Goal: Task Accomplishment & Management: Manage account settings

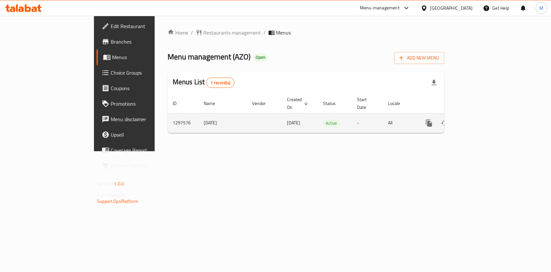
click at [480, 119] on icon "enhanced table" at bounding box center [476, 123] width 8 height 8
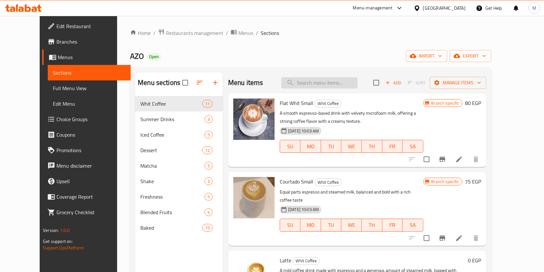
click at [316, 84] on input "search" at bounding box center [320, 82] width 76 height 11
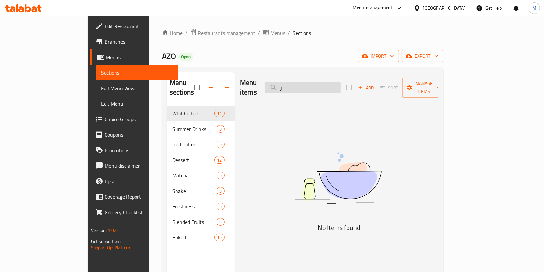
type input "ر"
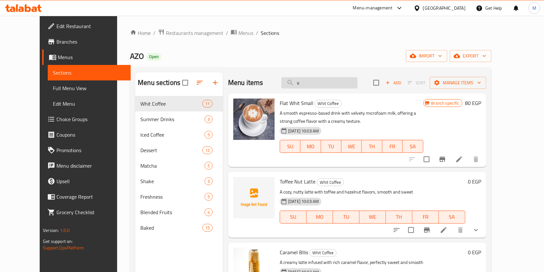
click at [317, 81] on input "v" at bounding box center [320, 82] width 76 height 11
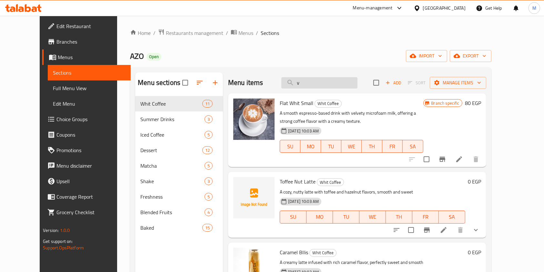
paste input "- ⁠flat white"
type input "- ⁠flat white"
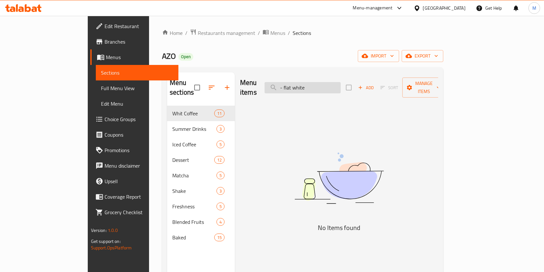
click at [314, 84] on input "- ⁠flat white" at bounding box center [303, 87] width 76 height 11
click at [312, 85] on input "- ⁠flat white" at bounding box center [303, 87] width 76 height 11
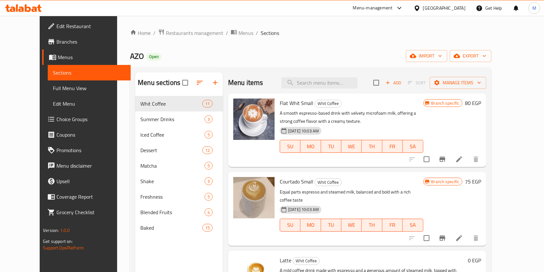
paste input "- ⁠flat white"
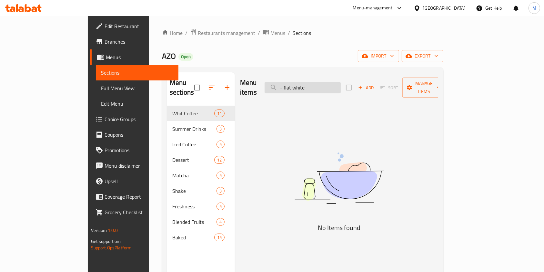
click at [313, 84] on input "- ⁠flat white" at bounding box center [303, 87] width 76 height 11
click at [341, 84] on input "flat white" at bounding box center [303, 87] width 76 height 11
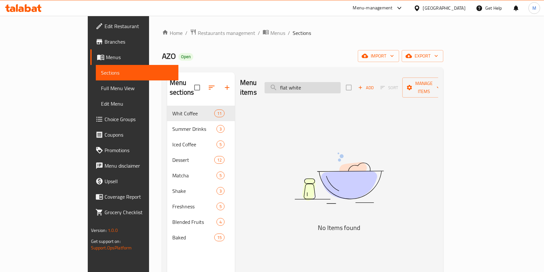
click at [341, 84] on input "flat white" at bounding box center [303, 87] width 76 height 11
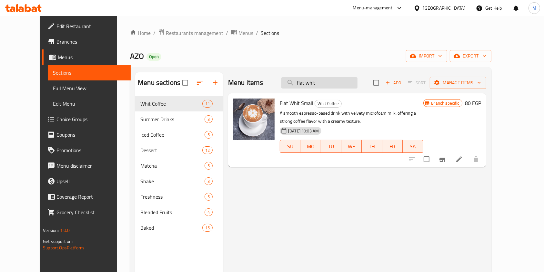
click at [322, 79] on input "flat whit" at bounding box center [320, 82] width 76 height 11
paste input "- ⁠V 60"
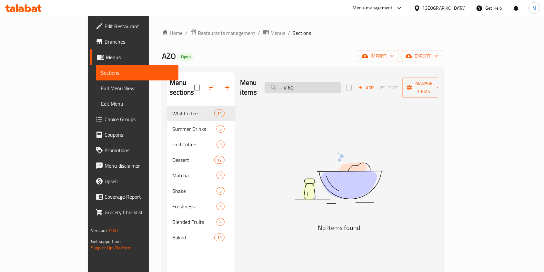
click at [314, 84] on input "- ⁠V 60" at bounding box center [303, 87] width 76 height 11
drag, startPoint x: 315, startPoint y: 84, endPoint x: 311, endPoint y: 86, distance: 3.9
click at [311, 86] on input "- ⁠V 60" at bounding box center [303, 87] width 76 height 11
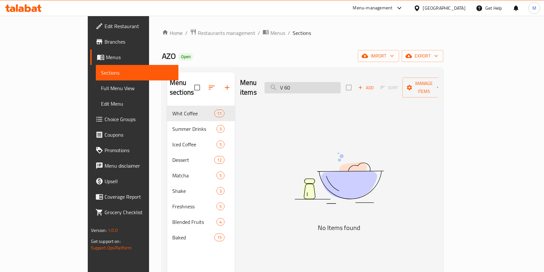
click at [317, 83] on input "⁠V 60" at bounding box center [303, 87] width 76 height 11
click at [316, 83] on input "⁠V 60" at bounding box center [303, 87] width 76 height 11
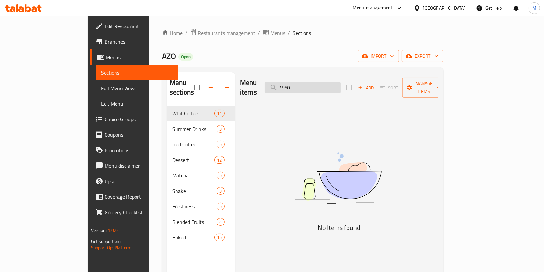
click at [316, 83] on input "⁠V 60" at bounding box center [303, 87] width 76 height 11
click at [316, 84] on input "⁠V 60" at bounding box center [303, 87] width 76 height 11
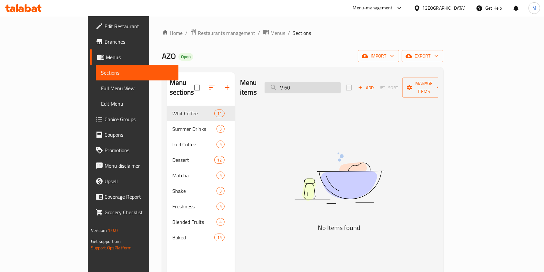
click at [316, 84] on input "⁠V 60" at bounding box center [303, 87] width 76 height 11
click at [316, 85] on input "⁠V 60" at bounding box center [303, 87] width 76 height 11
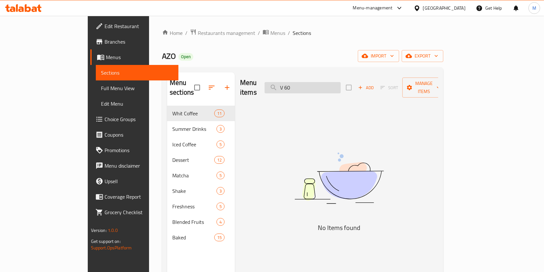
click at [316, 85] on input "⁠V 60" at bounding box center [303, 87] width 76 height 11
click at [316, 87] on input "⁠V 60" at bounding box center [303, 87] width 76 height 11
type input "⁠V60"
click at [331, 82] on input "⁠V60" at bounding box center [303, 87] width 76 height 11
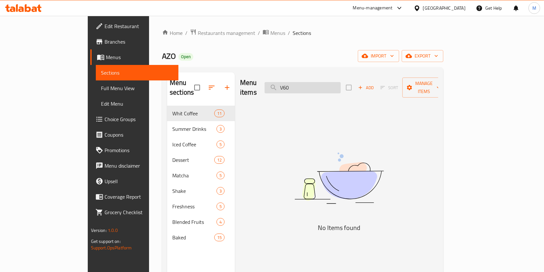
click at [331, 82] on input "⁠V60" at bounding box center [303, 87] width 76 height 11
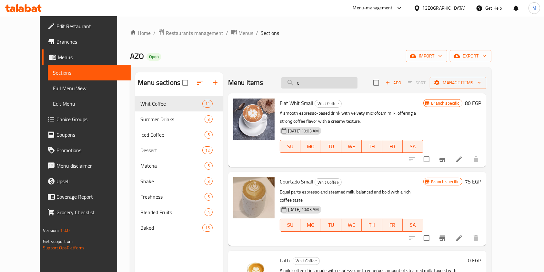
click at [313, 82] on input "c" at bounding box center [320, 82] width 76 height 11
paste input "Latte"
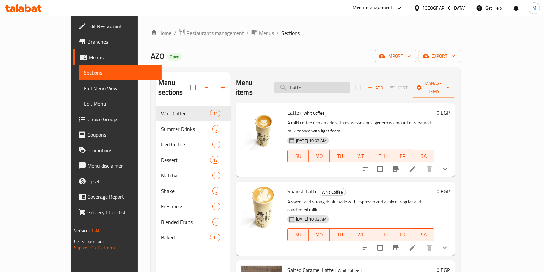
click at [322, 82] on input "Latte" at bounding box center [312, 87] width 76 height 11
paste input "- Cappuccino"
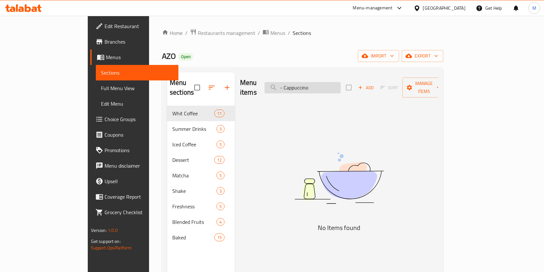
click at [315, 82] on input "- Cappuccino" at bounding box center [303, 87] width 76 height 11
drag, startPoint x: 314, startPoint y: 84, endPoint x: 311, endPoint y: 85, distance: 3.5
click at [311, 85] on input "- Cappuccino" at bounding box center [303, 87] width 76 height 11
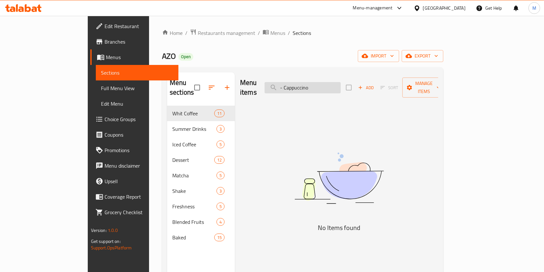
click at [311, 85] on input "- Cappuccino" at bounding box center [303, 87] width 76 height 11
click at [313, 86] on input "- Cappuccino" at bounding box center [303, 87] width 76 height 11
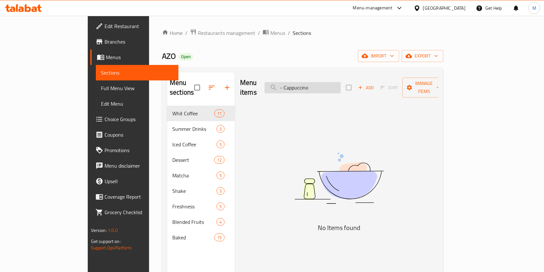
click at [313, 84] on input "- Cappuccino" at bounding box center [303, 87] width 76 height 11
click at [341, 87] on input "Cappuccino" at bounding box center [303, 87] width 76 height 11
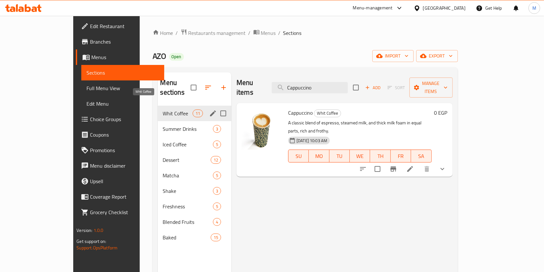
click at [163, 109] on span "Whit Coffee" at bounding box center [178, 113] width 30 height 8
click at [163, 125] on span "Summer Drinks" at bounding box center [188, 129] width 50 height 8
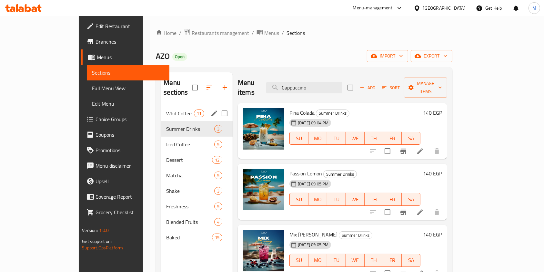
click at [166, 109] on span "Whit Coffee" at bounding box center [179, 113] width 27 height 8
drag, startPoint x: 154, startPoint y: 104, endPoint x: 158, endPoint y: 103, distance: 4.0
click at [166, 109] on span "Whit Coffee" at bounding box center [179, 113] width 27 height 8
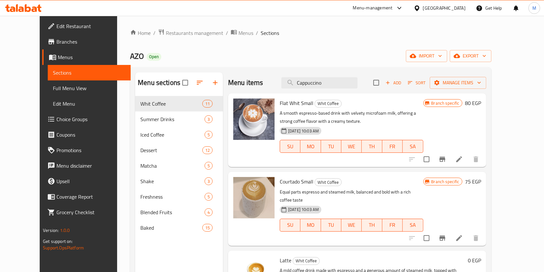
click at [327, 89] on div "Menu items Cappuccino Add Sort Manage items" at bounding box center [357, 82] width 258 height 21
click at [328, 87] on input "Cappuccino" at bounding box center [320, 82] width 76 height 11
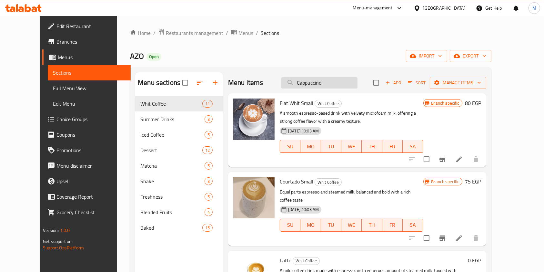
paste input "- ⁠Toffee Nut"
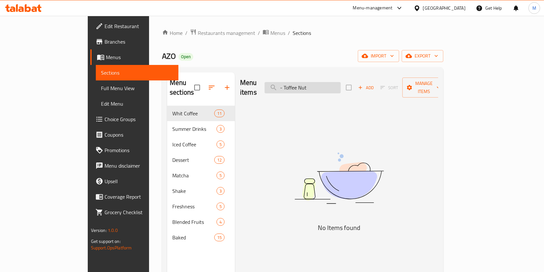
click at [315, 83] on input "- ⁠Toffee Nut" at bounding box center [303, 87] width 76 height 11
click at [312, 84] on input "- ⁠Toffee Nut" at bounding box center [303, 87] width 76 height 11
click at [315, 84] on input "- ⁠Toffee Nut" at bounding box center [303, 87] width 76 height 11
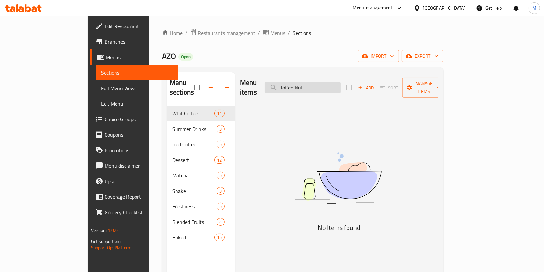
click at [341, 86] on input "Toffee Nut" at bounding box center [303, 87] width 76 height 11
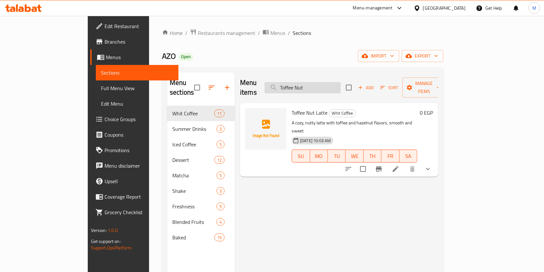
click at [341, 85] on input "Toffee Nut" at bounding box center [303, 87] width 76 height 11
click at [320, 84] on input "Toffee Nut" at bounding box center [303, 87] width 76 height 11
paste input "- ⁠Sunrise"
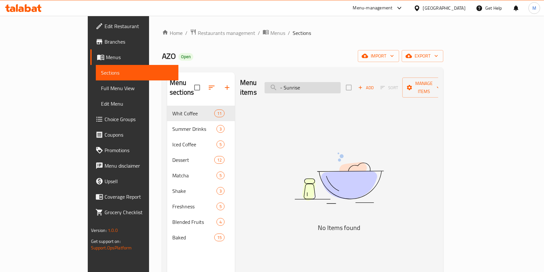
click at [315, 85] on input "- ⁠Sunrise" at bounding box center [303, 87] width 76 height 11
click at [315, 82] on input "- ⁠Sunrise" at bounding box center [303, 87] width 76 height 11
click at [338, 86] on input "Sunrise" at bounding box center [303, 87] width 76 height 11
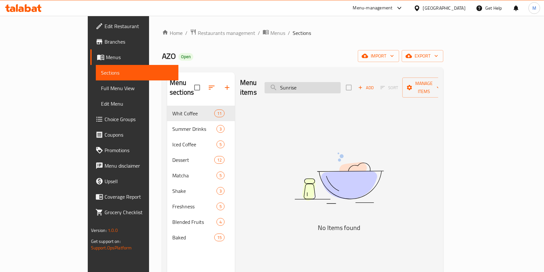
click at [341, 84] on input "Sunrise" at bounding box center [303, 87] width 76 height 11
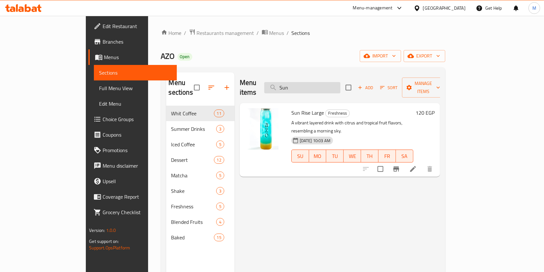
click at [341, 82] on input "Sun" at bounding box center [302, 87] width 76 height 11
paste input "- ⁠ICe Matcha"
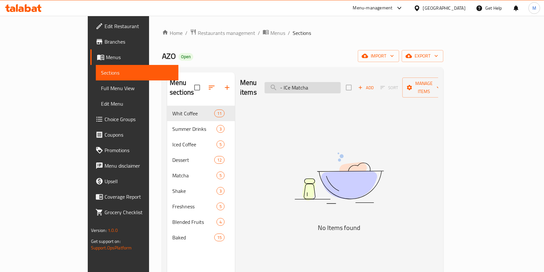
click at [316, 85] on input "- ⁠ICe Matcha" at bounding box center [303, 87] width 76 height 11
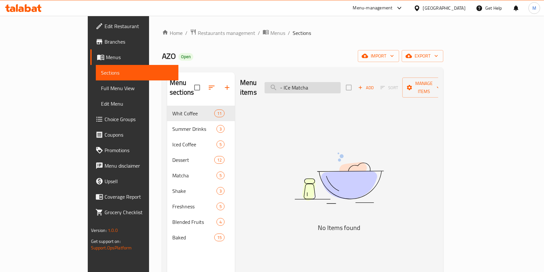
click at [315, 85] on input "- ⁠ICe Matcha" at bounding box center [303, 87] width 76 height 11
click at [313, 83] on input "⁠ICe Matcha" at bounding box center [303, 87] width 76 height 11
click at [320, 85] on input "ICe Matcha" at bounding box center [303, 87] width 76 height 11
click at [316, 85] on input "ICeMatcha" at bounding box center [303, 87] width 76 height 11
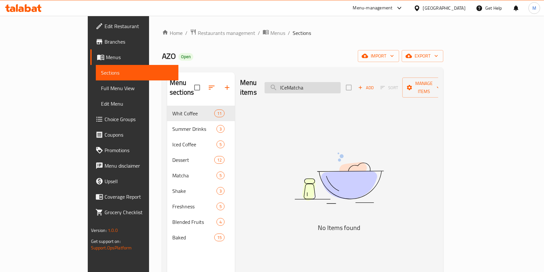
click at [316, 86] on input "ICeMatcha" at bounding box center [303, 87] width 76 height 11
click at [341, 82] on input "ICeMatcha" at bounding box center [303, 87] width 76 height 11
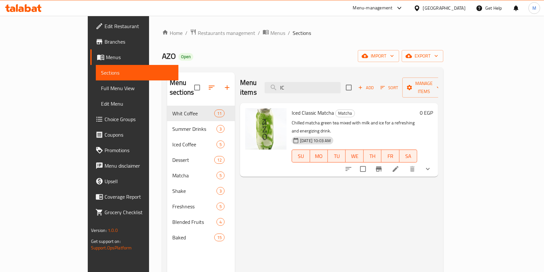
type input "I"
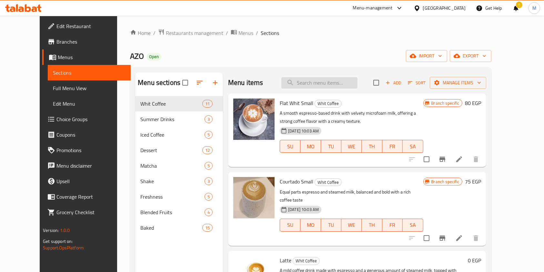
click at [331, 81] on input "search" at bounding box center [320, 82] width 76 height 11
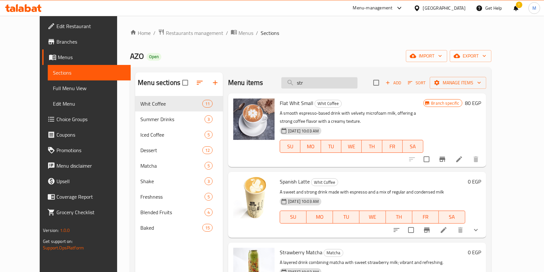
click at [326, 85] on input "str" at bounding box center [320, 82] width 76 height 11
click at [326, 84] on input "str" at bounding box center [320, 82] width 76 height 11
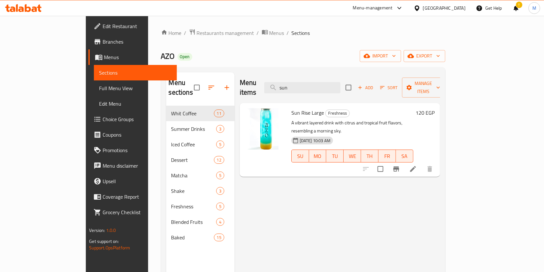
type input "sun"
click at [328, 85] on input "sun" at bounding box center [302, 87] width 76 height 11
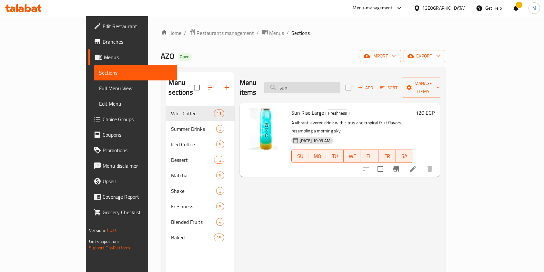
click at [328, 85] on input "sun" at bounding box center [302, 87] width 76 height 11
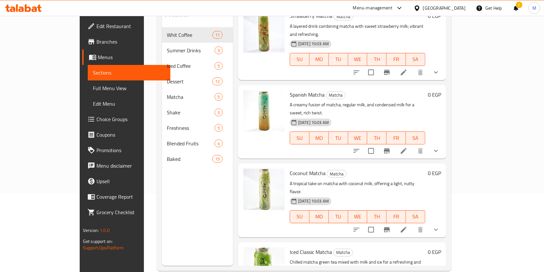
scroll to position [90, 0]
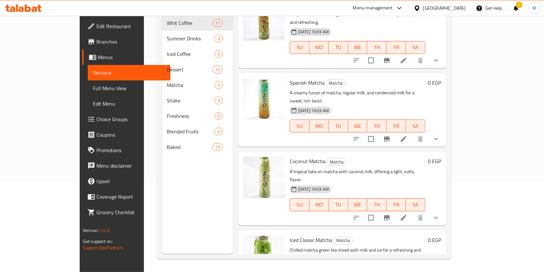
type input "mat"
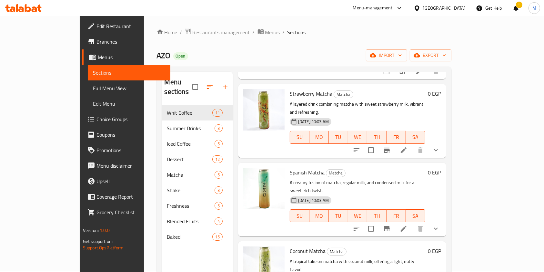
scroll to position [0, 0]
click at [218, 84] on button "button" at bounding box center [226, 88] width 16 height 16
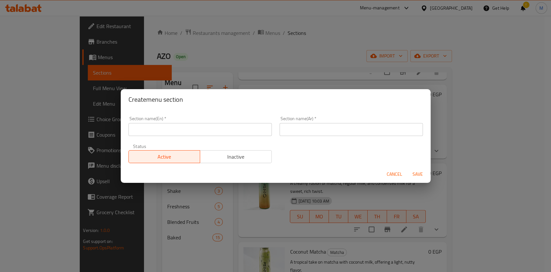
click at [211, 132] on input "text" at bounding box center [200, 129] width 143 height 13
type input "Offers"
click at [283, 127] on input "text" at bounding box center [351, 129] width 143 height 13
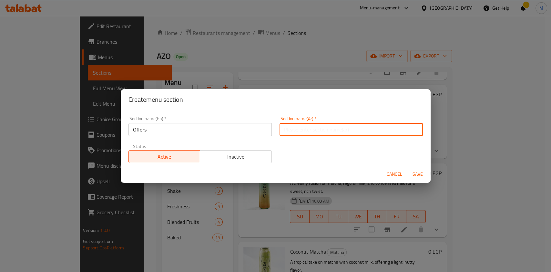
type input "عروض"
click at [412, 175] on span "Save" at bounding box center [418, 174] width 16 height 8
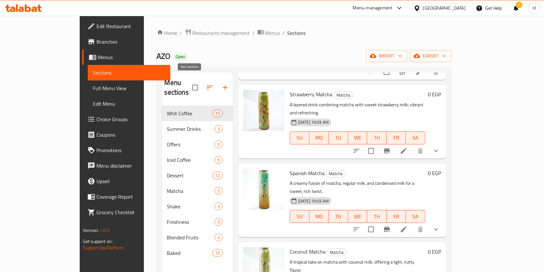
click at [207, 86] on icon "button" at bounding box center [210, 88] width 6 height 4
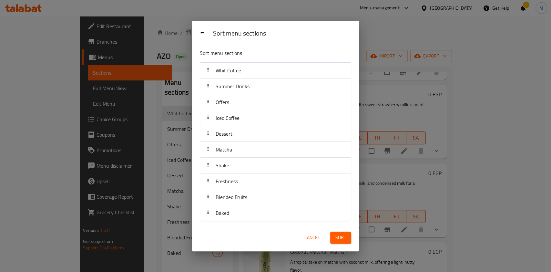
click at [245, 105] on div "Offers" at bounding box center [276, 102] width 146 height 16
drag, startPoint x: 245, startPoint y: 105, endPoint x: 248, endPoint y: 92, distance: 12.5
click at [247, 99] on nav "Whit Coffee Summer Drinks Offers Iced Coffee Dessert Matcha Shake Freshness Ble…" at bounding box center [275, 141] width 151 height 159
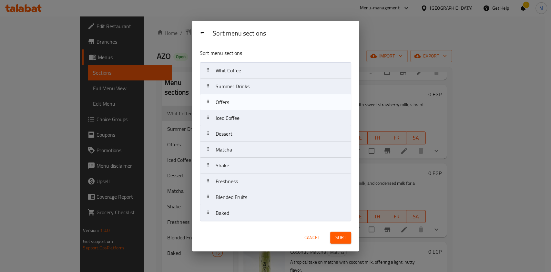
drag, startPoint x: 248, startPoint y: 92, endPoint x: 246, endPoint y: 75, distance: 17.3
click at [246, 75] on nav "Whit Coffee Summer Drinks Offers Iced Coffee Dessert Matcha Shake Freshness Ble…" at bounding box center [275, 141] width 151 height 159
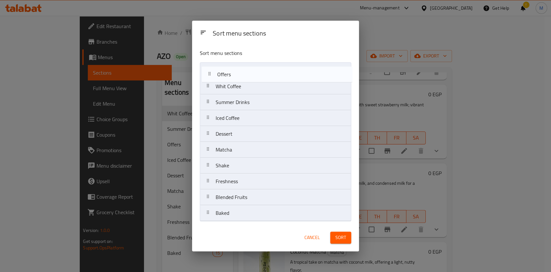
drag, startPoint x: 237, startPoint y: 103, endPoint x: 239, endPoint y: 73, distance: 30.1
click at [239, 73] on nav "Whit Coffee Summer Drinks Offers Iced Coffee Dessert Matcha Shake Freshness Ble…" at bounding box center [275, 141] width 151 height 159
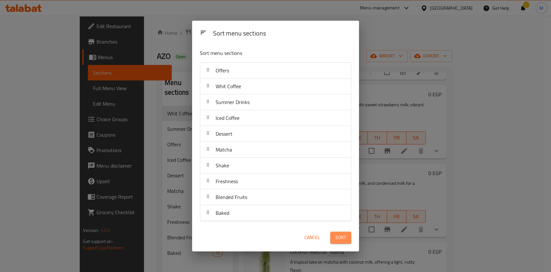
click at [341, 234] on span "Sort" at bounding box center [341, 237] width 11 height 8
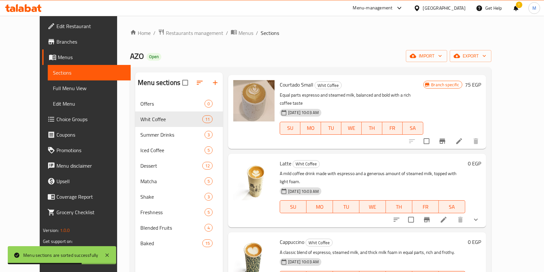
click at [135, 99] on div "Offers 0" at bounding box center [179, 104] width 88 height 16
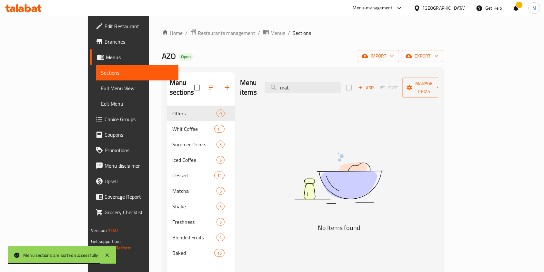
click at [321, 88] on div "Menu items mat Add Sort Manage items" at bounding box center [339, 87] width 198 height 31
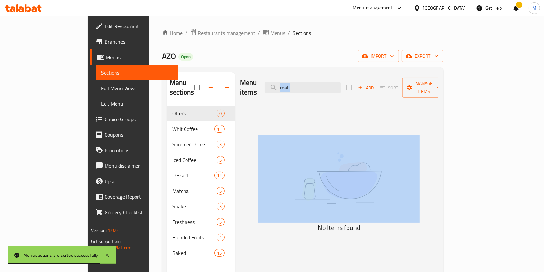
click at [321, 88] on div "Menu items mat Add Sort Manage items" at bounding box center [339, 87] width 198 height 31
click at [319, 86] on input "mat" at bounding box center [303, 87] width 76 height 11
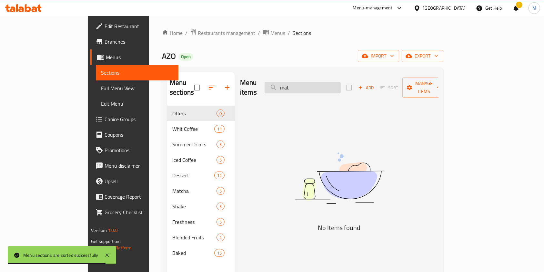
click at [319, 86] on input "mat" at bounding box center [303, 87] width 76 height 11
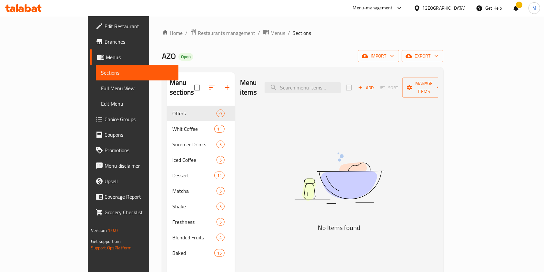
click at [436, 89] on div "Add Sort Manage items" at bounding box center [396, 88] width 100 height 20
click at [375, 85] on span "Add" at bounding box center [365, 87] width 17 height 7
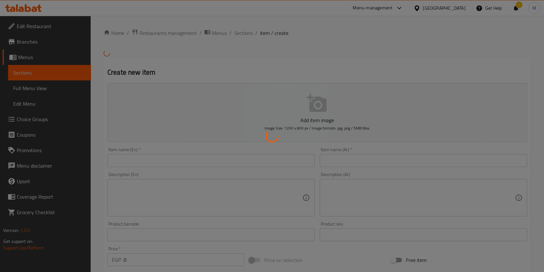
click at [189, 63] on div at bounding box center [272, 136] width 544 height 272
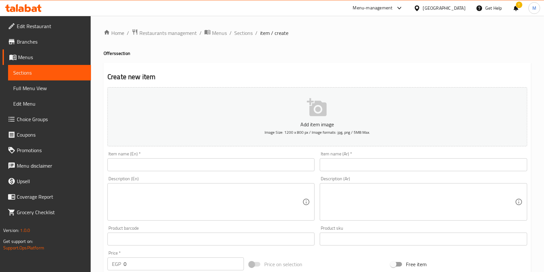
click at [164, 48] on div "Home / Restaurants management / Menus / Sections / item / create Offers section…" at bounding box center [318, 236] width 428 height 415
click at [190, 66] on div "Create new item Add item image Image Size: 1200 x 800 px / Image formats: jpg, …" at bounding box center [318, 251] width 428 height 376
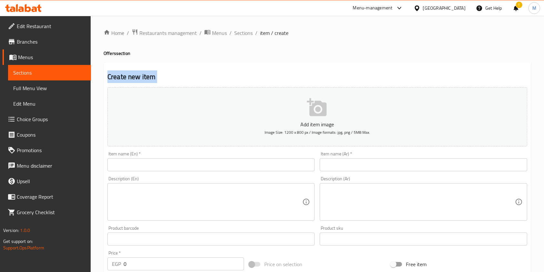
click at [329, 163] on input "text" at bounding box center [423, 164] width 207 height 13
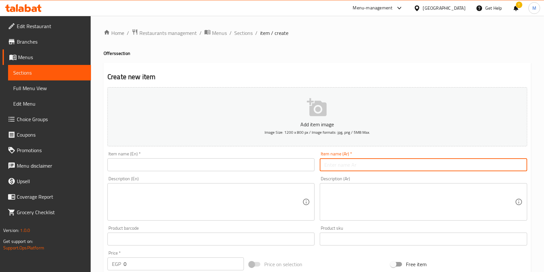
type input "عرض 1"
click at [231, 160] on input "text" at bounding box center [211, 164] width 207 height 13
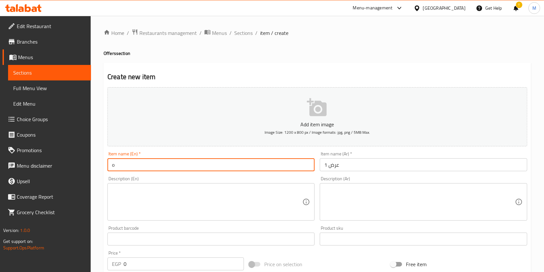
type input "offer 1"
click at [364, 182] on div "Description (Ar) Description (Ar)" at bounding box center [423, 198] width 207 height 44
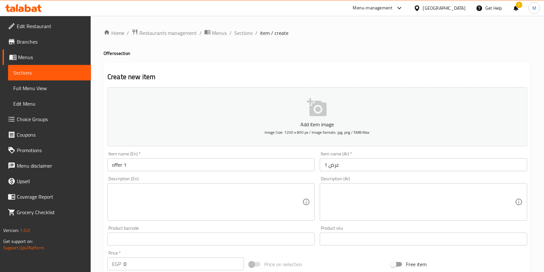
click at [366, 189] on textarea at bounding box center [420, 202] width 191 height 31
click at [367, 190] on textarea at bounding box center [420, 202] width 191 height 31
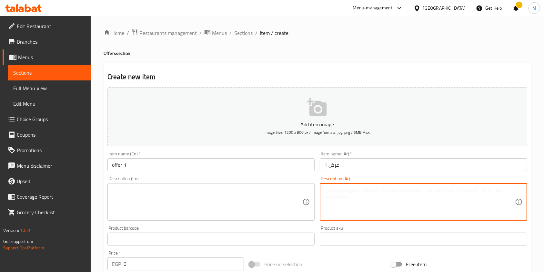
paste textarea "ساندويتش ديك رومي + لاتيه"
type textarea "ساندويتش ديك رومي + لاتيه"
click at [275, 209] on textarea at bounding box center [207, 202] width 191 height 31
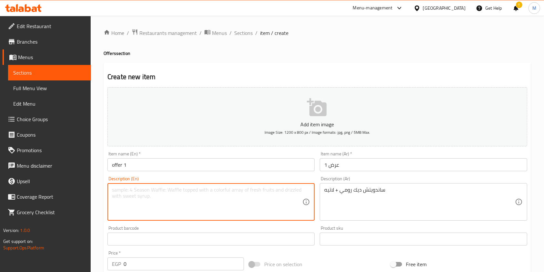
paste textarea "Turkey sandwich + latte"
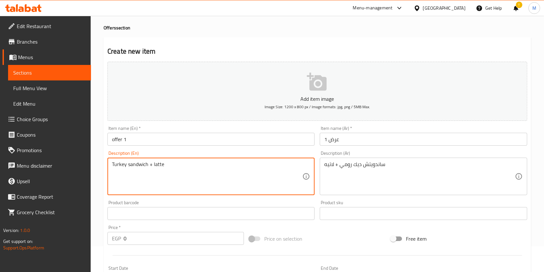
scroll to position [43, 0]
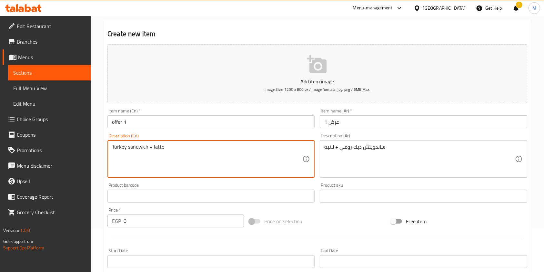
type textarea "Turkey sandwich + latte"
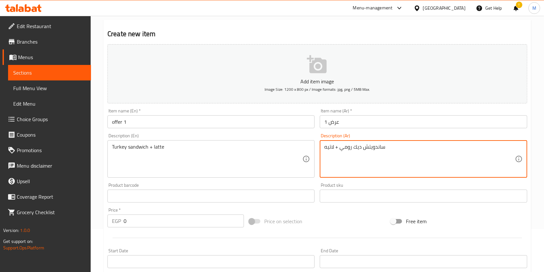
click at [360, 149] on textarea "ساندويتش ديك رومي + لاتيه" at bounding box center [420, 159] width 191 height 31
click at [358, 149] on textarea "ساندويتش ديك رومي + لاتيه" at bounding box center [420, 159] width 191 height 31
click at [353, 149] on textarea "ساندويتش ديك رومي + لاتيه" at bounding box center [420, 159] width 191 height 31
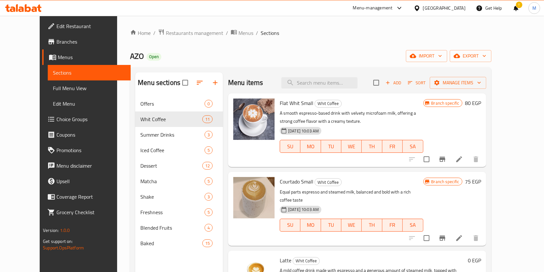
click at [150, 98] on div "Offers 0" at bounding box center [179, 104] width 88 height 16
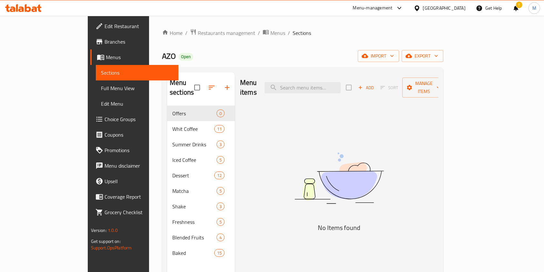
click at [377, 87] on button "Add" at bounding box center [366, 88] width 21 height 10
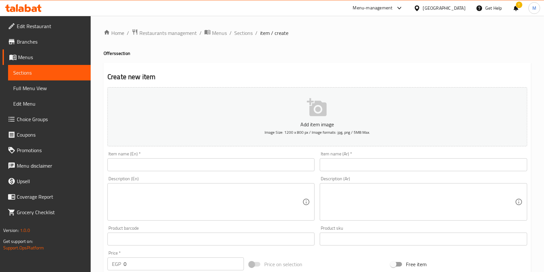
click at [359, 169] on input "text" at bounding box center [423, 164] width 207 height 13
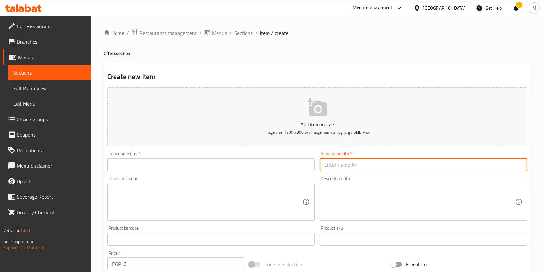
click at [333, 190] on div "Description (Ar) Description (Ar)" at bounding box center [423, 198] width 207 height 44
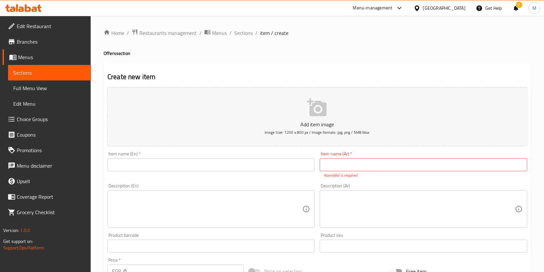
click at [336, 201] on textarea at bounding box center [420, 209] width 191 height 31
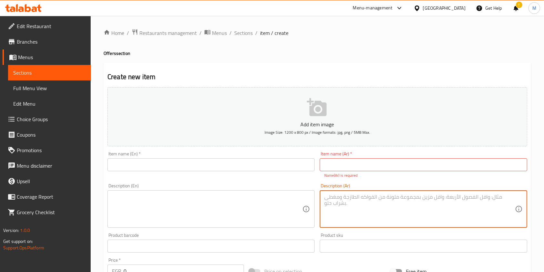
click at [336, 201] on textarea at bounding box center [420, 209] width 191 height 31
paste textarea "ساندويتش ديك رومي + لاتيه"
type textarea "ساندويتش ديك رومي + لاتيه"
click at [281, 190] on div "Description (En) Description (En)" at bounding box center [211, 205] width 207 height 44
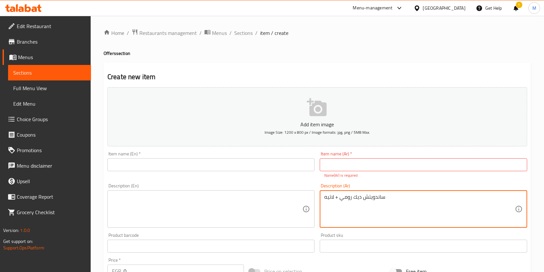
click at [281, 190] on div "Description (En) Description (En)" at bounding box center [211, 205] width 207 height 44
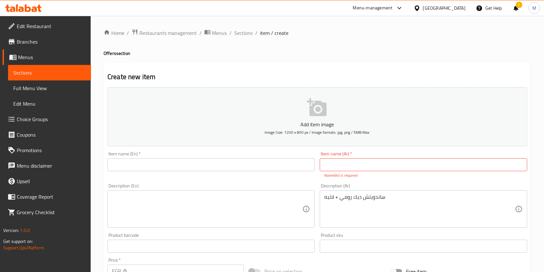
click at [279, 196] on textarea at bounding box center [207, 209] width 191 height 31
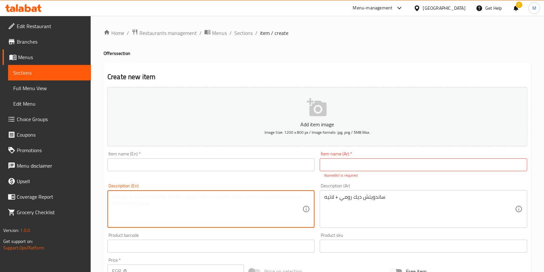
paste textarea "Turkey sandwich + latte"
type textarea "Turkey sandwich + latte"
click at [361, 198] on textarea "ساندويتش ديك رومي + لاتيه" at bounding box center [420, 209] width 191 height 31
click at [360, 198] on textarea "ساندويتش ديك رومي + لاتيه" at bounding box center [420, 209] width 191 height 31
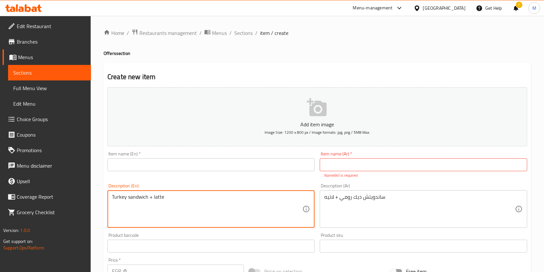
click at [360, 198] on textarea "ساندويتش ديك رومي + لاتيه" at bounding box center [420, 209] width 191 height 31
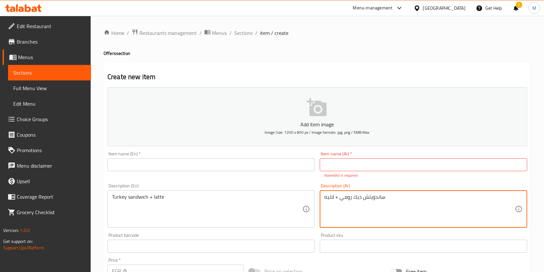
click at [359, 198] on textarea "ساندويتش ديك رومي + لاتيه" at bounding box center [420, 209] width 191 height 31
click at [351, 184] on div "Description (Ar) ساندويتش ديك رومي + لاتيه Description (Ar)" at bounding box center [423, 205] width 207 height 44
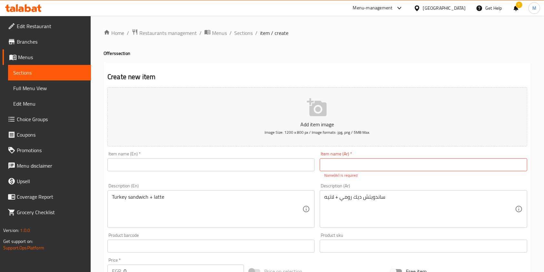
click at [361, 198] on textarea "ساندويتش ديك رومي + لاتيه" at bounding box center [420, 209] width 191 height 31
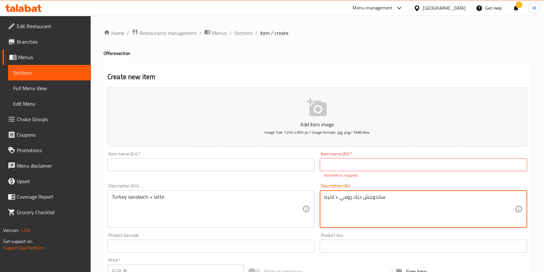
click at [361, 198] on textarea "ساندويتش ديك رومي + لاتيه" at bounding box center [420, 209] width 191 height 31
click at [360, 197] on textarea "ساندويتش ديك رومي + لاتيه" at bounding box center [420, 209] width 191 height 31
click at [358, 197] on textarea "ساندويتش ديك رومي + لاتيه" at bounding box center [420, 209] width 191 height 31
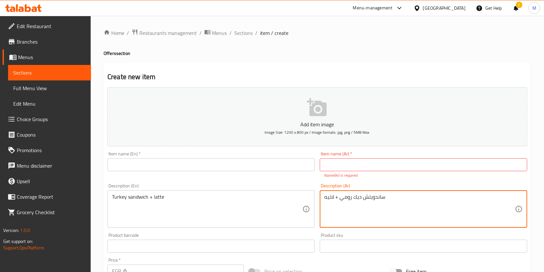
click at [341, 198] on textarea "ساندويتش ديك رومي + لاتيه" at bounding box center [420, 209] width 191 height 31
click at [344, 198] on textarea "ساندويتش ديك رومي + لاتيه" at bounding box center [420, 209] width 191 height 31
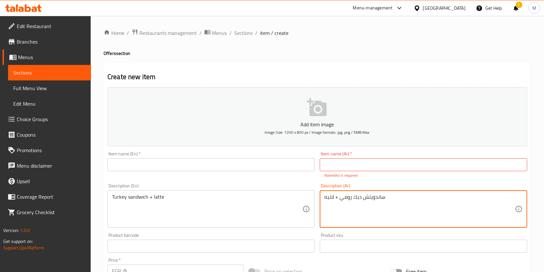
click at [344, 198] on textarea "ساندويتش ديك رومي + لاتيه" at bounding box center [420, 209] width 191 height 31
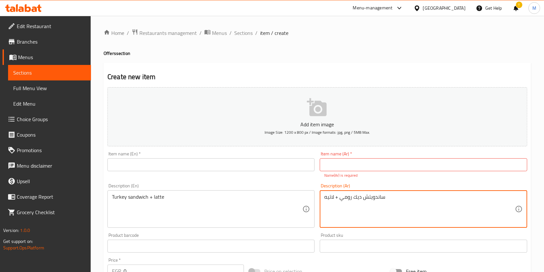
click at [347, 200] on textarea "ساندويتش ديك رومي + لاتيه" at bounding box center [420, 209] width 191 height 31
click at [342, 198] on textarea "ساندويتش ديك رومي + لاتيه" at bounding box center [420, 209] width 191 height 31
type textarea "ساندويتش تركي + لاتيه"
click at [356, 169] on input "text" at bounding box center [423, 164] width 207 height 13
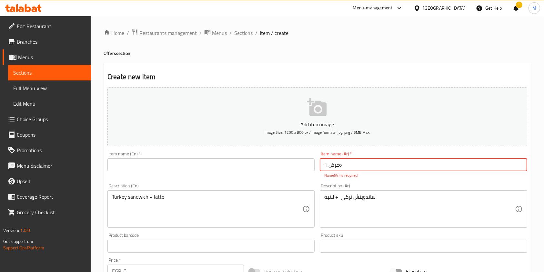
click at [179, 161] on input "text" at bounding box center [211, 164] width 207 height 13
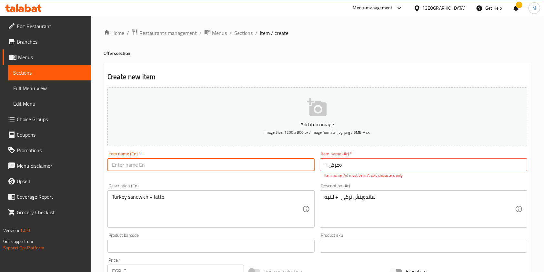
click at [372, 167] on input "عرض 1o" at bounding box center [423, 164] width 207 height 13
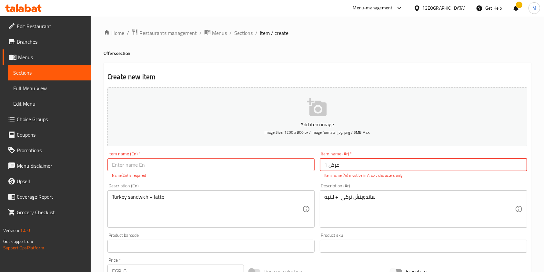
type input "عرض 1"
click at [220, 169] on input "text" at bounding box center [211, 164] width 207 height 13
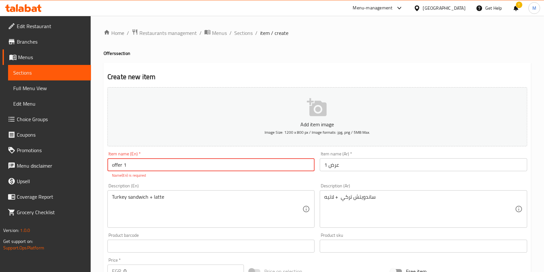
click at [113, 166] on input "offer 1" at bounding box center [211, 164] width 207 height 13
type input "Offer 1"
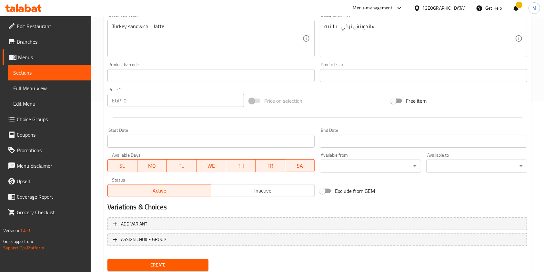
scroll to position [172, 0]
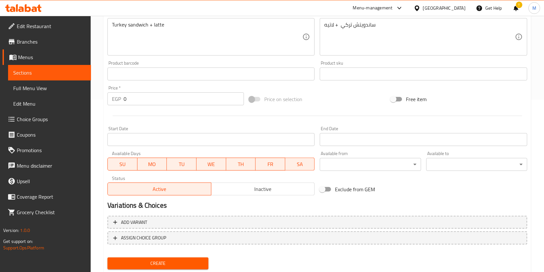
click at [159, 98] on input "0" at bounding box center [184, 98] width 120 height 13
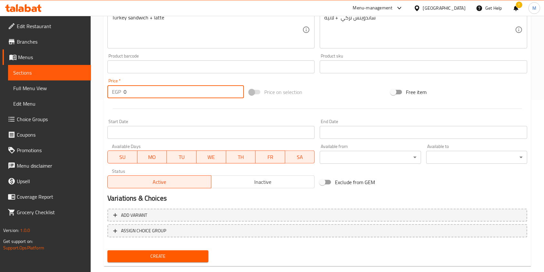
click at [159, 98] on input "0" at bounding box center [184, 91] width 120 height 13
type input "222.22"
click at [202, 255] on span "Create" at bounding box center [158, 256] width 91 height 8
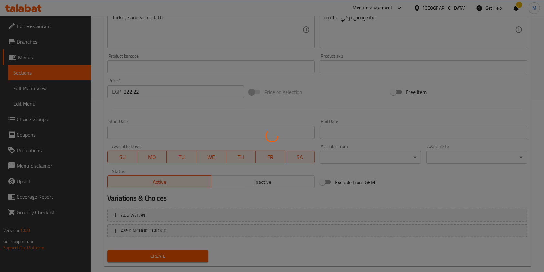
type input "0"
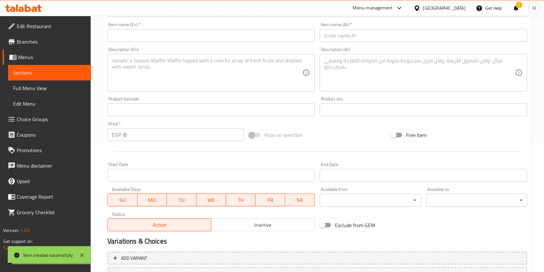
scroll to position [0, 0]
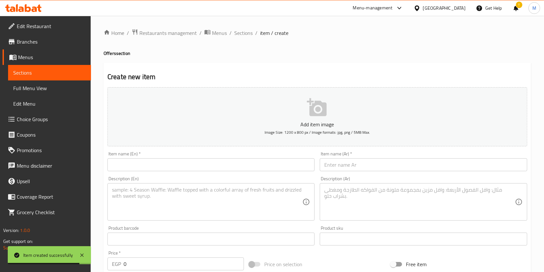
click at [347, 195] on textarea at bounding box center [420, 202] width 191 height 31
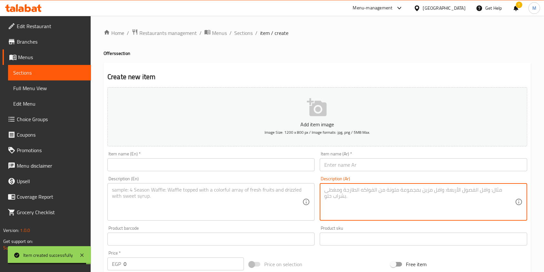
paste textarea "لاتيه إسباني مثلج + كعكة فادج"
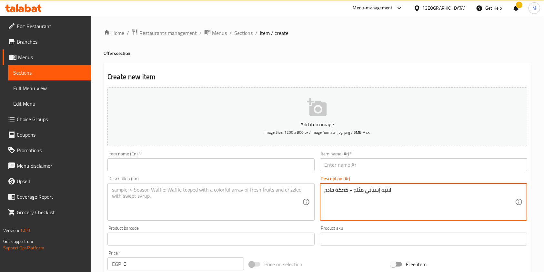
type textarea "لاتيه إسباني مثلج + كعكة فادج"
click at [227, 193] on textarea at bounding box center [207, 202] width 191 height 31
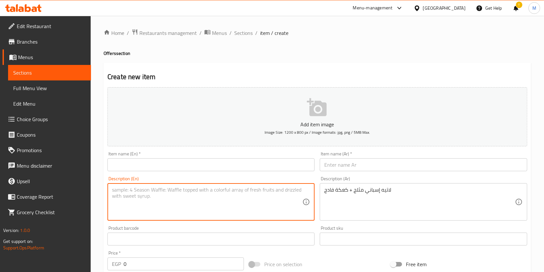
paste textarea "⁠Iced Spanish latte + Fudge Cake"
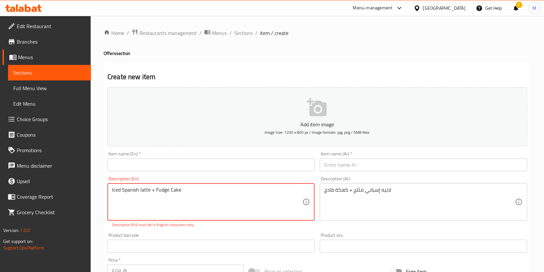
type textarea "⁠Iced Spanish latte + Fudge Cake"
click at [342, 171] on input "text" at bounding box center [423, 164] width 207 height 13
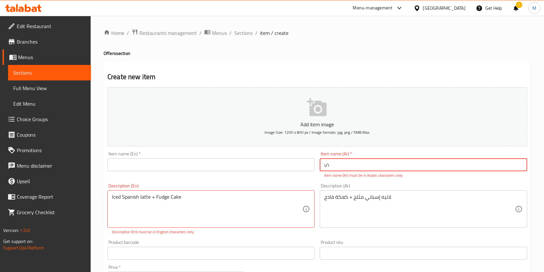
type input "u"
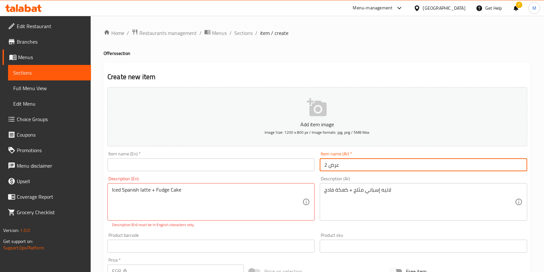
type input "عرض 2"
click at [233, 171] on input "text" at bounding box center [211, 164] width 207 height 13
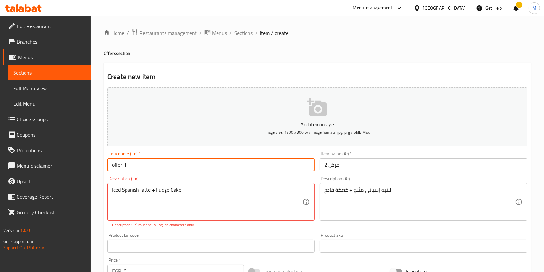
click at [164, 186] on div "⁠Iced Spanish latte + Fudge Cake Description (En)" at bounding box center [211, 201] width 207 height 37
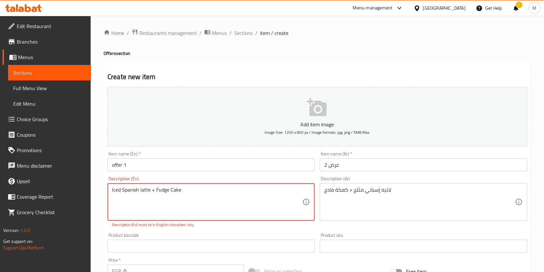
click at [165, 167] on input "offer 1" at bounding box center [211, 164] width 207 height 13
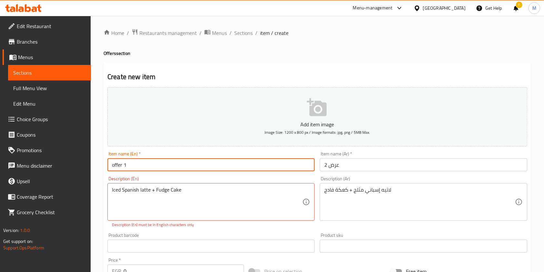
click at [165, 167] on input "offer 1" at bounding box center [211, 164] width 207 height 13
type input "Offer 2"
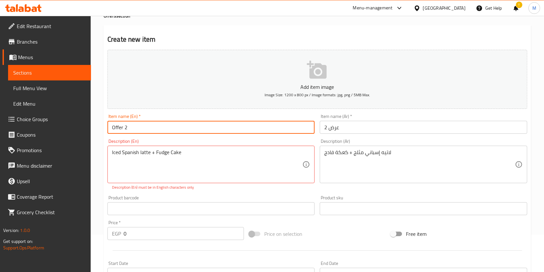
scroll to position [86, 0]
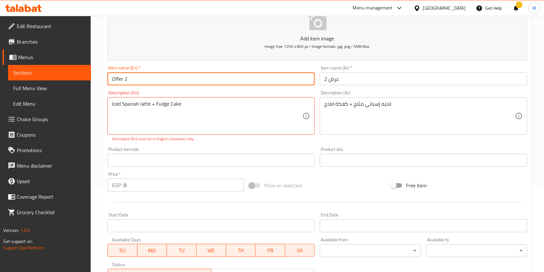
click at [127, 186] on input "0" at bounding box center [184, 185] width 120 height 13
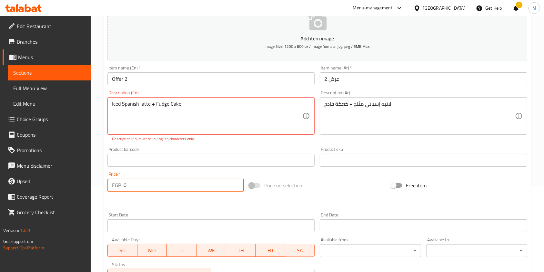
click at [127, 186] on input "0" at bounding box center [184, 185] width 120 height 13
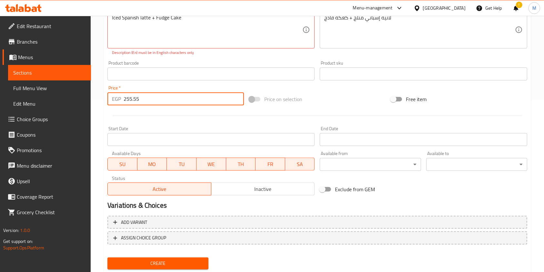
type input "255.55"
click at [207, 265] on button "Create" at bounding box center [158, 263] width 101 height 12
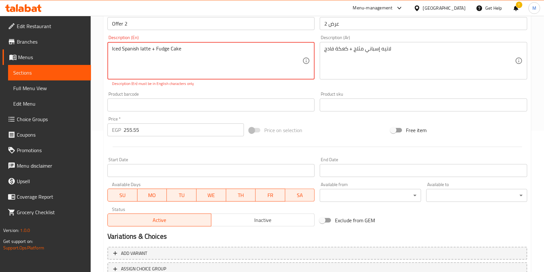
scroll to position [129, 0]
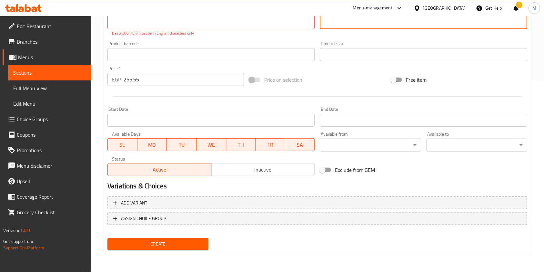
click at [198, 243] on span "Create" at bounding box center [158, 244] width 91 height 8
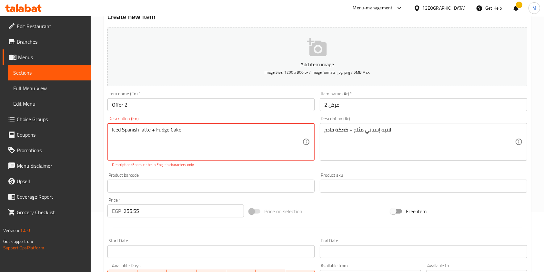
scroll to position [57, 0]
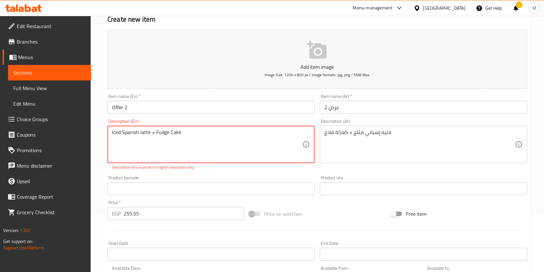
click at [191, 135] on textarea "⁠Iced Spanish latte + Fudge Cake" at bounding box center [207, 144] width 191 height 31
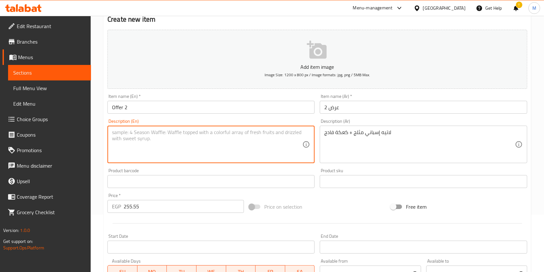
paste textarea "⁠Iced Spanish latte + Fudge Cake"
type textarea "⁠Iced Spanish latte + Fudge Cake"
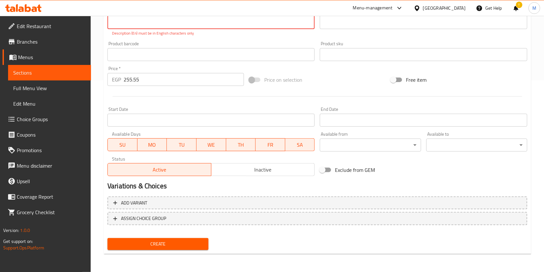
click at [208, 241] on button "Create" at bounding box center [158, 244] width 101 height 12
click at [208, 241] on div "Create" at bounding box center [158, 243] width 106 height 17
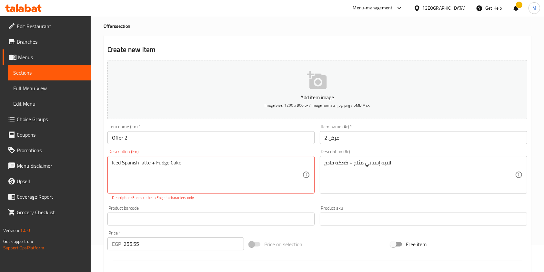
scroll to position [0, 0]
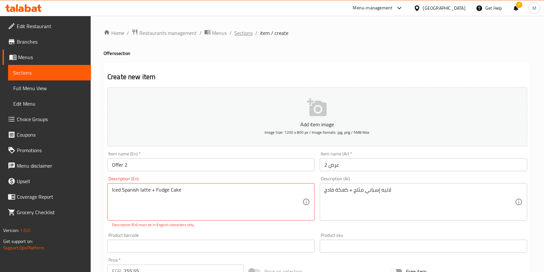
click at [243, 32] on span "Sections" at bounding box center [243, 33] width 18 height 8
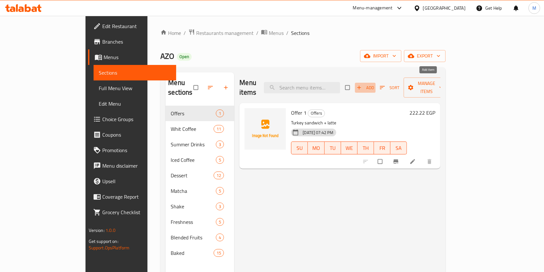
click at [374, 84] on span "Add" at bounding box center [365, 87] width 17 height 7
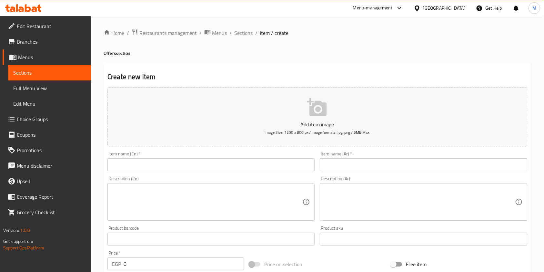
click at [351, 167] on input "text" at bounding box center [423, 164] width 207 height 13
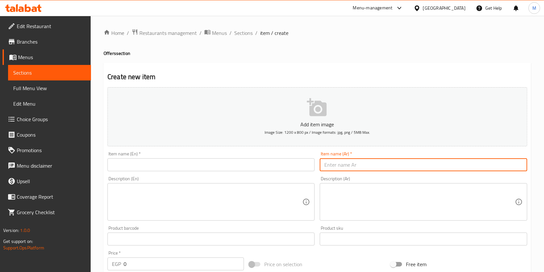
click at [334, 197] on textarea at bounding box center [420, 202] width 191 height 31
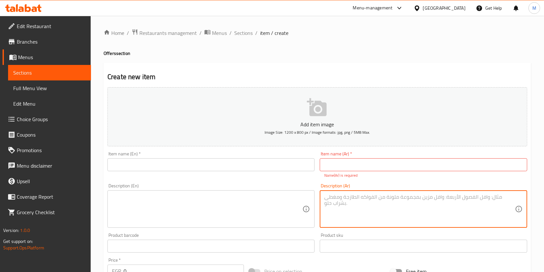
click at [335, 197] on textarea at bounding box center [420, 209] width 191 height 31
paste textarea "لاتيه إسباني مثلج + كعكة فادج"
type textarea "لاتيه إسباني مثلج + كعكة فادج"
click at [261, 207] on textarea at bounding box center [207, 209] width 191 height 31
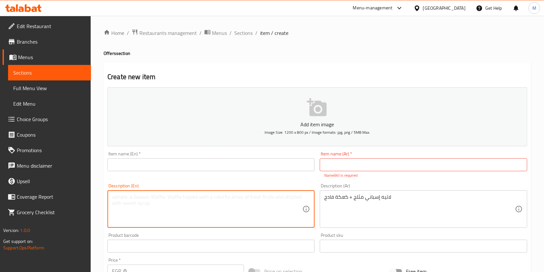
paste textarea "⁠Iced Spanish latte + Fudge Cake"
type textarea "⁠Iced Spanish latte + Fudge Cake"
click at [364, 162] on input "text" at bounding box center [423, 164] width 207 height 13
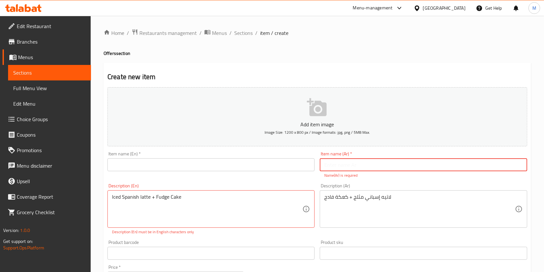
type input "u"
type input "عرض 2"
click at [261, 162] on input "text" at bounding box center [211, 164] width 207 height 13
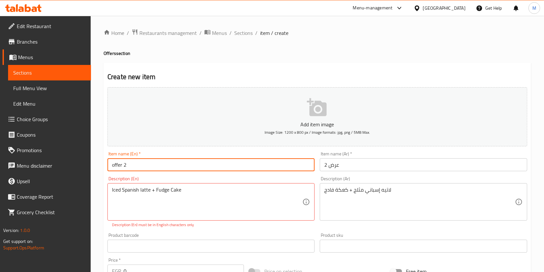
click at [112, 167] on input "offer 2" at bounding box center [211, 164] width 207 height 13
click at [111, 167] on input "offer 2" at bounding box center [211, 164] width 207 height 13
type input "Offer 2"
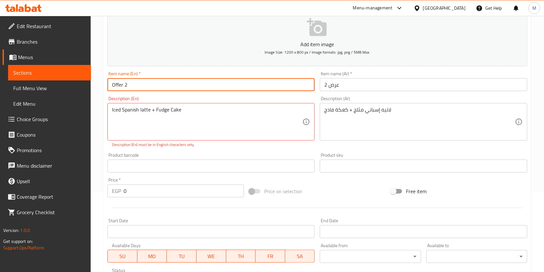
scroll to position [86, 0]
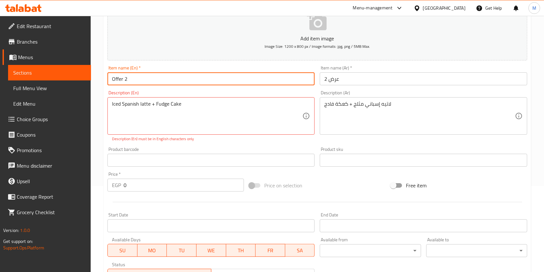
click at [142, 189] on input "0" at bounding box center [184, 185] width 120 height 13
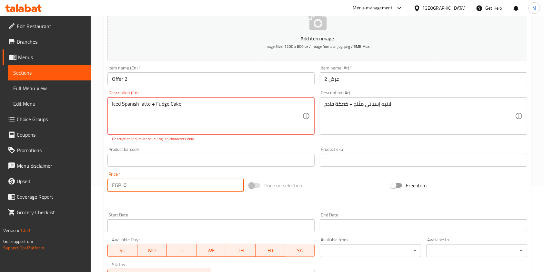
click at [142, 189] on input "0" at bounding box center [184, 185] width 120 height 13
click at [144, 187] on input "0" at bounding box center [184, 185] width 120 height 13
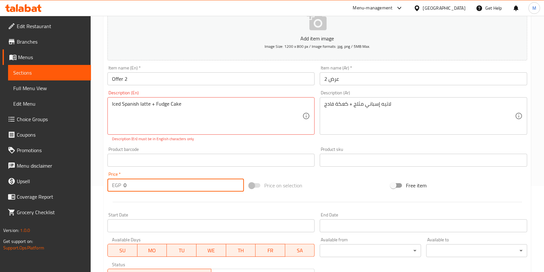
click at [144, 187] on input "0" at bounding box center [184, 185] width 120 height 13
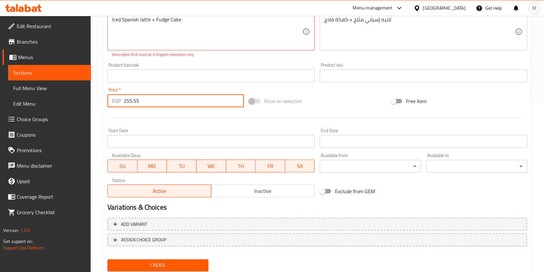
scroll to position [172, 0]
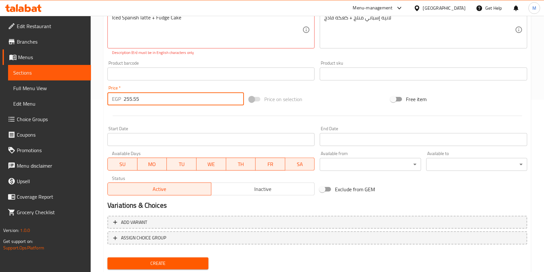
type input "255.55"
click at [204, 262] on button "Create" at bounding box center [158, 263] width 101 height 12
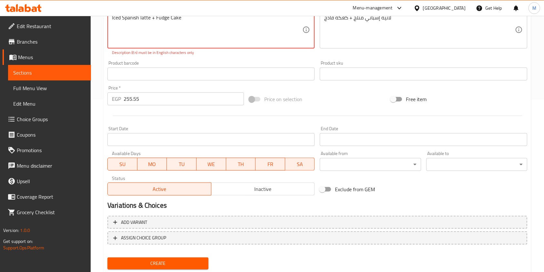
click at [204, 259] on button "Create" at bounding box center [158, 263] width 101 height 12
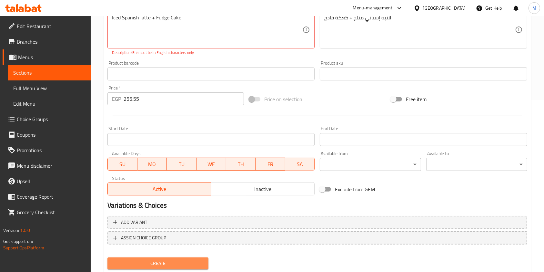
click at [204, 259] on button "Create" at bounding box center [158, 263] width 101 height 12
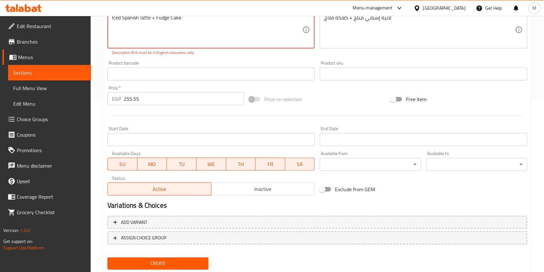
click at [204, 259] on button "Create" at bounding box center [158, 263] width 101 height 12
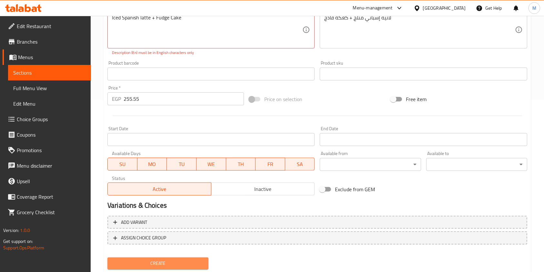
click at [204, 259] on button "Create" at bounding box center [158, 263] width 101 height 12
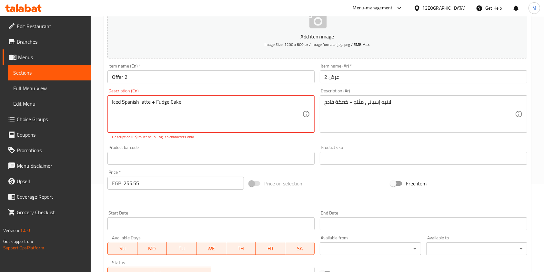
scroll to position [86, 0]
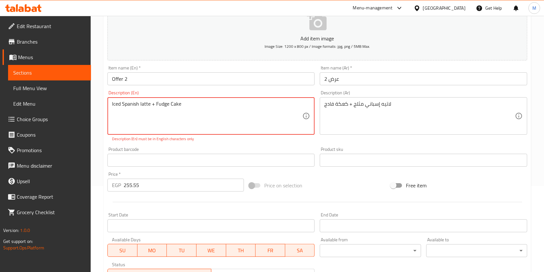
click at [200, 107] on textarea "⁠Iced Spanish latte + Fudge Cake" at bounding box center [207, 116] width 191 height 31
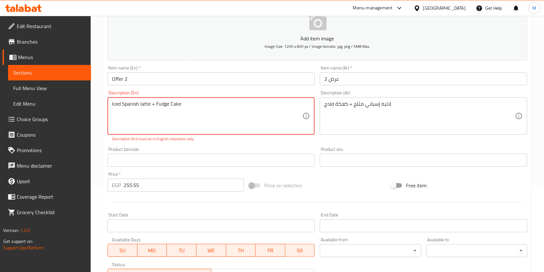
paste textarea
type textarea "⁠Ice Spanish latte + Fudge Cake"
click at [200, 124] on textarea "⁠Ice Spanish latte + Fudge Cake" at bounding box center [207, 116] width 191 height 31
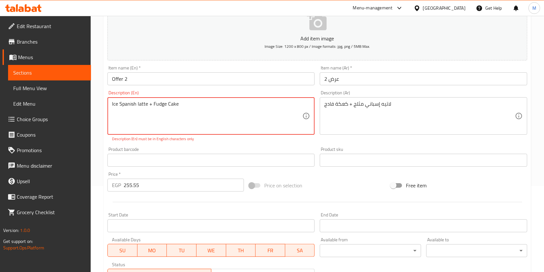
click at [200, 124] on textarea "⁠Ice Spanish latte + Fudge Cake" at bounding box center [207, 116] width 191 height 31
click at [201, 124] on textarea "⁠Ice Spanish latte + Fudge Cake" at bounding box center [207, 116] width 191 height 31
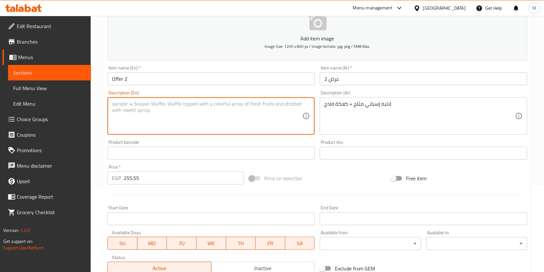
paste textarea "⁠Ice Spanish latte + Fudge Cake"
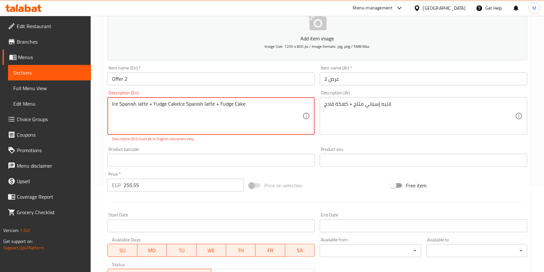
click at [199, 108] on textarea "⁠Ice Spanish latte + Fudge Cake⁠Ice Spanish latte + Fudge Cake" at bounding box center [207, 116] width 191 height 31
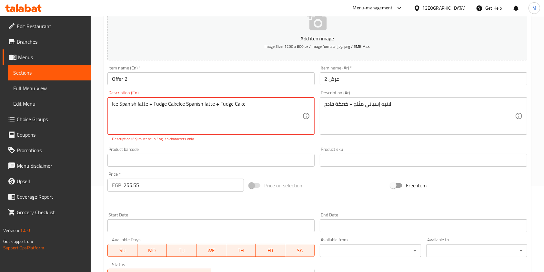
paste textarea
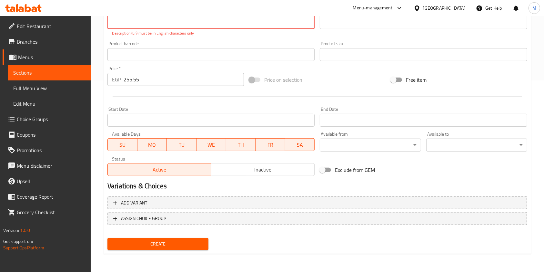
click at [203, 244] on span "Create" at bounding box center [158, 244] width 91 height 8
click at [203, 244] on button "Create" at bounding box center [158, 244] width 101 height 12
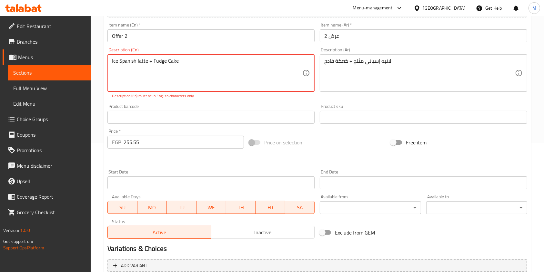
scroll to position [101, 0]
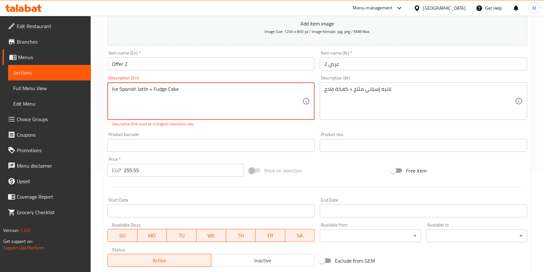
click at [308, 102] on icon at bounding box center [307, 101] width 8 height 8
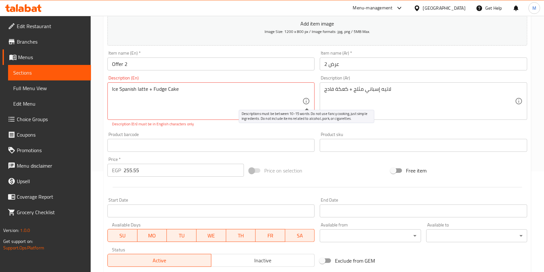
click at [308, 102] on icon at bounding box center [307, 101] width 8 height 8
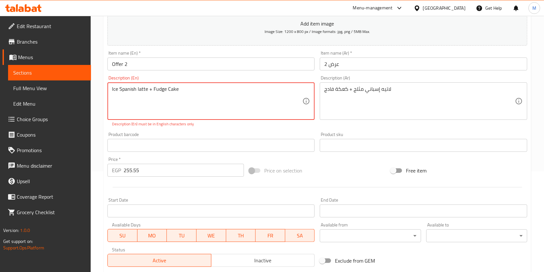
click at [195, 95] on textarea "⁠Ice Spanish latte + Fudge Cake" at bounding box center [207, 101] width 191 height 31
click at [197, 90] on textarea "⁠Ice Spanish latte + Fudge Cake" at bounding box center [207, 101] width 191 height 31
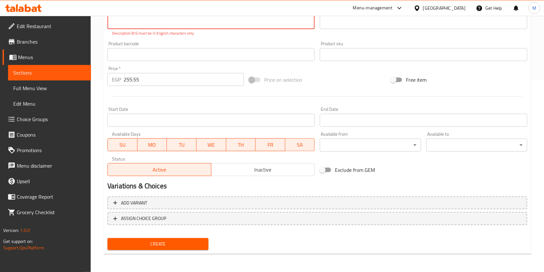
click at [196, 242] on span "Create" at bounding box center [158, 244] width 91 height 8
click at [196, 242] on div "Create" at bounding box center [158, 243] width 106 height 17
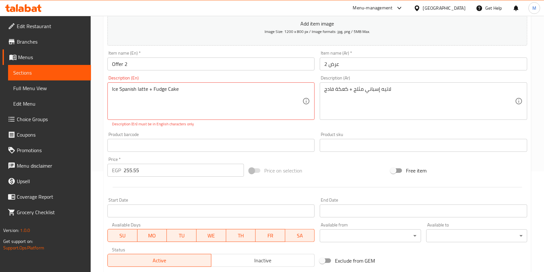
click at [112, 90] on textarea "⁠Ice Spanish latte + Fudge Cake" at bounding box center [207, 101] width 191 height 31
click at [112, 91] on textarea "⁠Ice Spanish latte + Fudge Cake" at bounding box center [207, 101] width 191 height 31
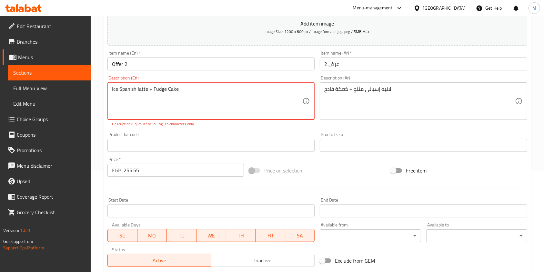
click at [112, 91] on textarea "⁠Ice Spanish latte + Fudge Cake" at bounding box center [207, 101] width 191 height 31
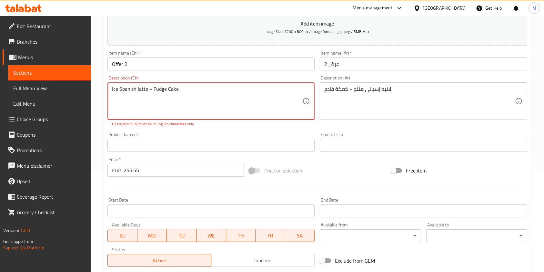
click at [111, 90] on div "⁠Ice Spanish latte + Fudge Cake Description (En)" at bounding box center [211, 100] width 207 height 37
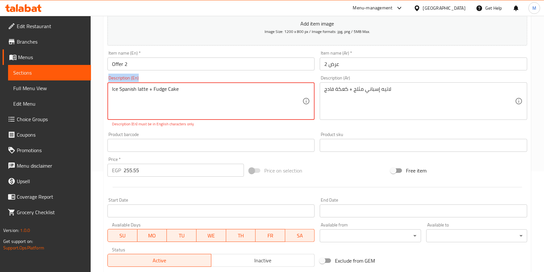
click at [111, 90] on div "⁠Ice Spanish latte + Fudge Cake Description (En)" at bounding box center [211, 100] width 207 height 37
click at [116, 96] on textarea "⁠Ice Spanish latte + Fudge Cake" at bounding box center [207, 101] width 191 height 31
click at [111, 89] on div "⁠Ice Spanish latte + Fudge Cake Description (En)" at bounding box center [211, 100] width 207 height 37
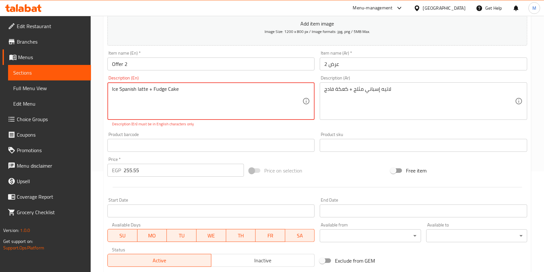
click at [111, 89] on div "⁠Ice Spanish latte + Fudge Cake Description (En)" at bounding box center [211, 100] width 207 height 37
drag, startPoint x: 111, startPoint y: 91, endPoint x: 118, endPoint y: 96, distance: 8.6
click at [111, 91] on div "⁠Ice Spanish latte + Fudge Cake Description (En)" at bounding box center [211, 100] width 207 height 37
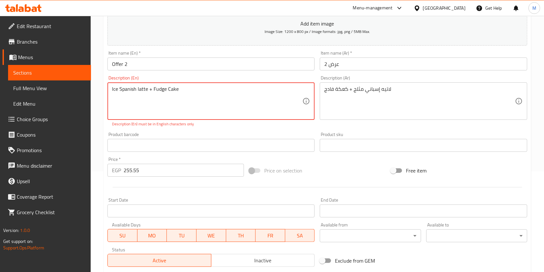
click at [123, 100] on textarea "⁠Ice Spanish latte + Fudge Cake" at bounding box center [207, 101] width 191 height 31
click at [176, 107] on textarea "⁠Ice Spanish latte + Fudge Cake" at bounding box center [207, 101] width 191 height 31
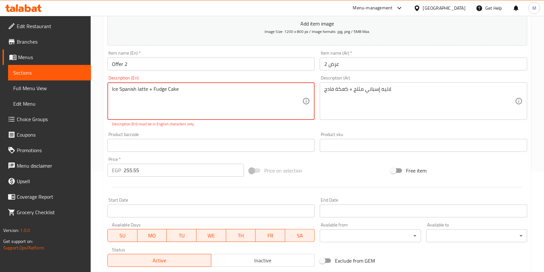
click at [188, 103] on textarea "⁠Ice Spanish latte + Fudge Cake" at bounding box center [207, 101] width 191 height 31
click at [112, 88] on textarea "⁠Ice Spanish latte + Fudge Cake" at bounding box center [207, 101] width 191 height 31
click at [120, 96] on textarea "⁠Ice Spanish latte + Fudge Cake" at bounding box center [207, 101] width 191 height 31
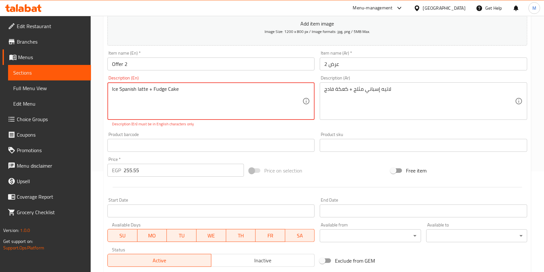
click at [120, 96] on textarea "⁠Ice Spanish latte + Fudge Cake" at bounding box center [207, 101] width 191 height 31
click at [136, 97] on textarea "⁠Ice Spanish latte + Fudge Cake" at bounding box center [207, 101] width 191 height 31
click at [130, 116] on textarea "⁠Ice Spanish latte + Fudge Cake" at bounding box center [207, 101] width 191 height 31
click at [111, 88] on div "⁠Ice Spanish latte + Fudge Cake Description (En)" at bounding box center [211, 100] width 207 height 37
click at [113, 88] on textarea "⁠Ice Spanish latte + Fudge Cake" at bounding box center [207, 101] width 191 height 31
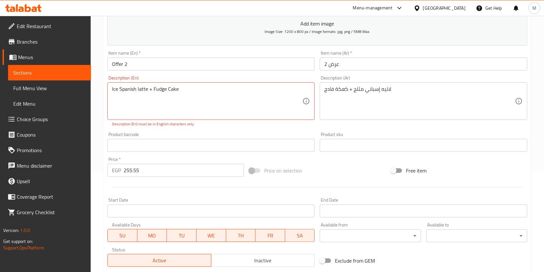
click at [111, 90] on div "⁠Ice Spanish latte + Fudge Cake Description (En)" at bounding box center [211, 100] width 207 height 37
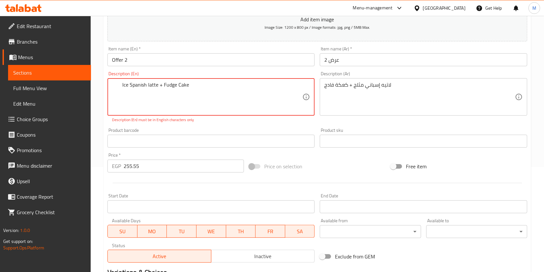
scroll to position [191, 0]
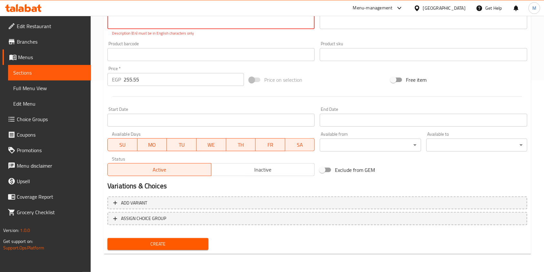
click at [156, 242] on span "Create" at bounding box center [158, 244] width 91 height 8
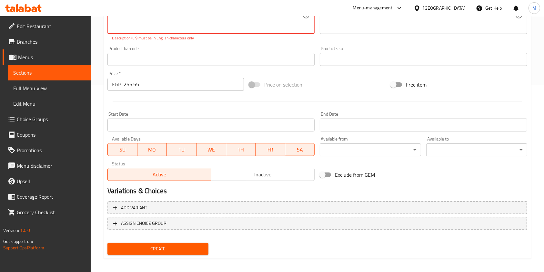
click at [156, 242] on div "Create" at bounding box center [158, 248] width 106 height 17
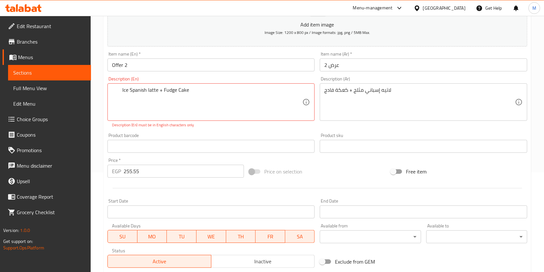
scroll to position [96, 0]
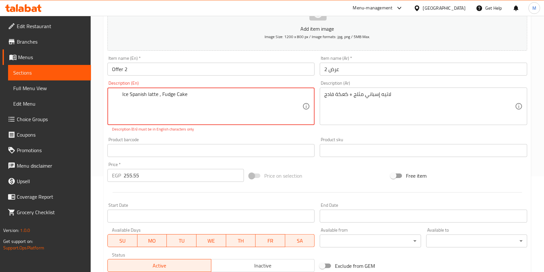
click at [119, 97] on textarea "⁠ Ice Spanish latte , Fudge Cake" at bounding box center [207, 106] width 191 height 31
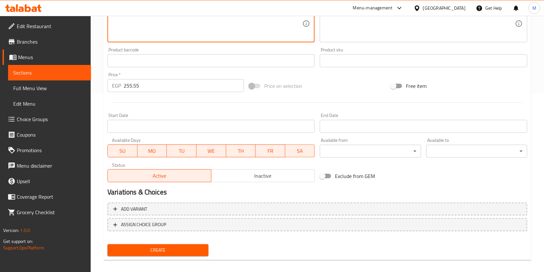
scroll to position [184, 0]
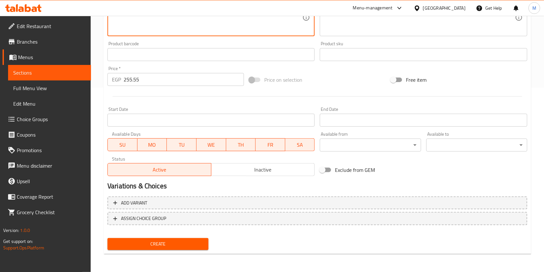
type textarea "Ice Spanish latte , Fudge Cake"
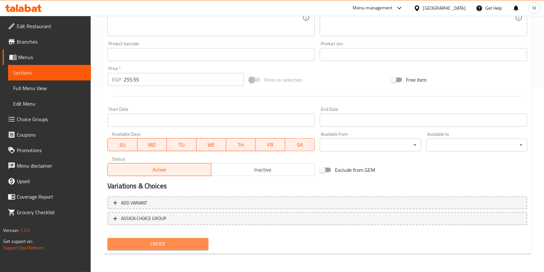
click at [185, 243] on span "Create" at bounding box center [158, 244] width 91 height 8
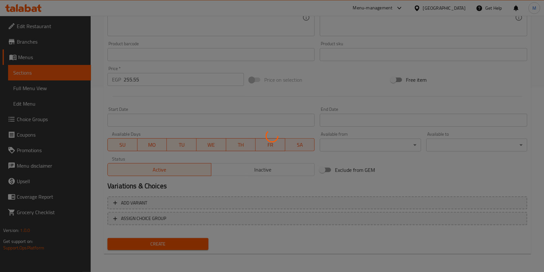
type input "0"
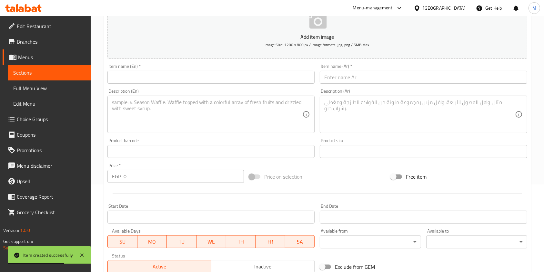
scroll to position [55, 0]
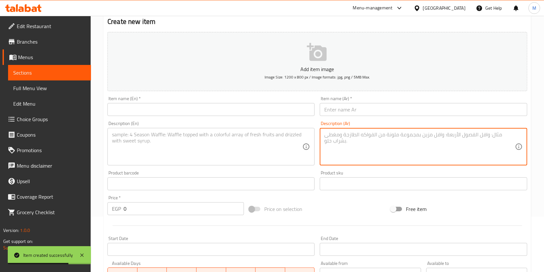
click at [352, 138] on textarea at bounding box center [420, 146] width 191 height 31
paste textarea "كرواسون + كابتشينو"
type textarea "كرواسون + كابتشينو"
click at [237, 149] on textarea at bounding box center [207, 146] width 191 height 31
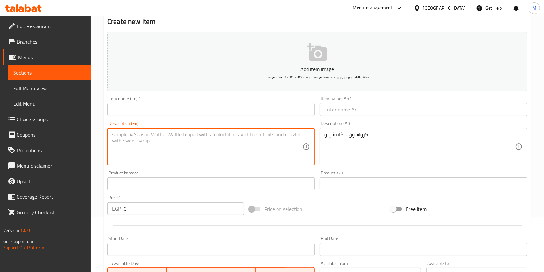
paste textarea "⁠Croissant + Cappuccino"
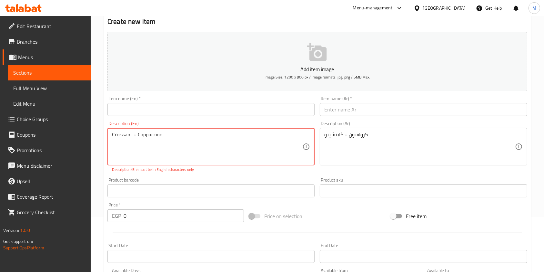
type textarea "⁠Croissant + Cappuccino"
click at [345, 106] on input "text" at bounding box center [423, 109] width 207 height 13
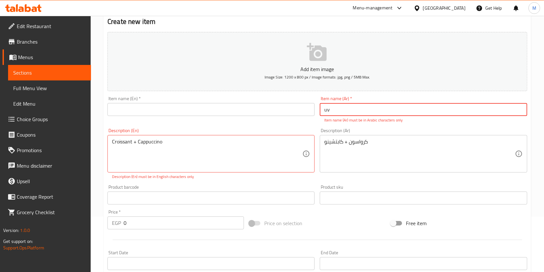
type input "u"
type input "ض"
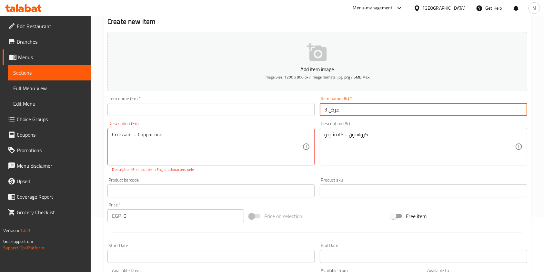
type input "عرض 3"
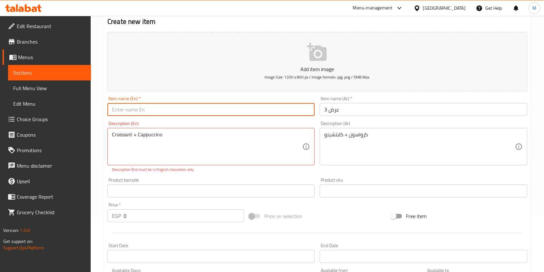
click at [262, 111] on input "text" at bounding box center [211, 109] width 207 height 13
type input "Offer 3"
click at [137, 134] on textarea "⁠Croissant + Cappuccino" at bounding box center [207, 146] width 191 height 31
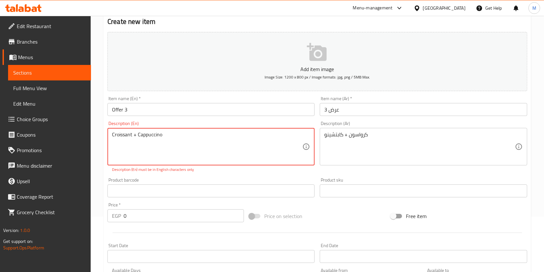
click at [137, 134] on textarea "⁠Croissant + Cappuccino" at bounding box center [207, 146] width 191 height 31
click at [134, 134] on textarea "⁠Croissant + Cappuccino" at bounding box center [207, 146] width 191 height 31
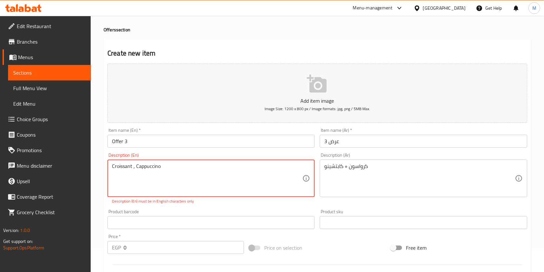
scroll to position [12, 0]
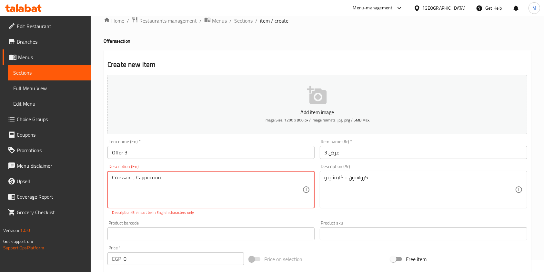
type textarea "⁠Croissant , Cappuccino"
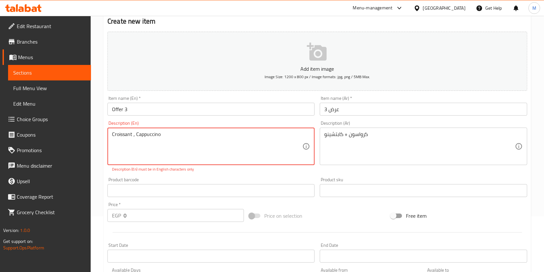
scroll to position [98, 0]
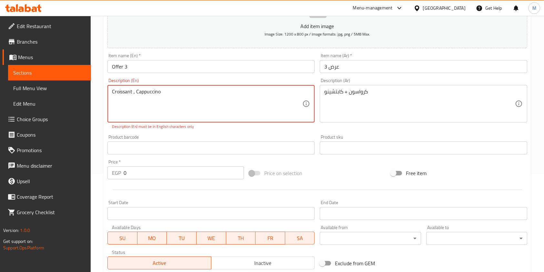
click at [145, 175] on input "0" at bounding box center [184, 172] width 120 height 13
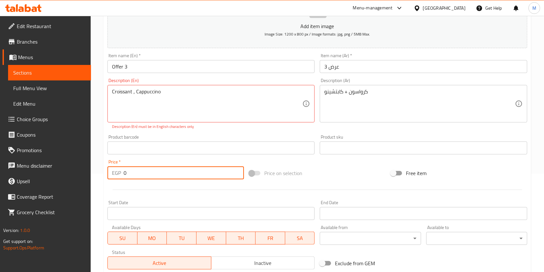
click at [145, 175] on input "0" at bounding box center [184, 172] width 120 height 13
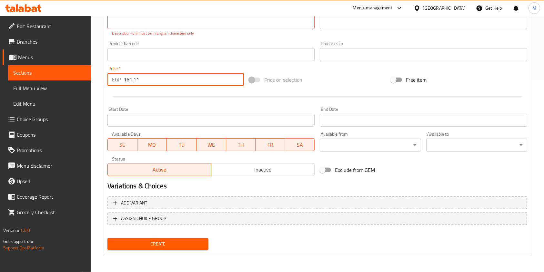
type input "161.11"
click at [180, 244] on span "Create" at bounding box center [158, 244] width 91 height 8
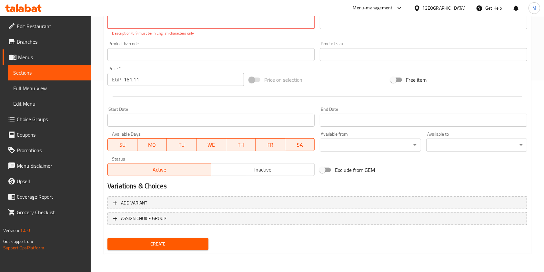
scroll to position [187, 0]
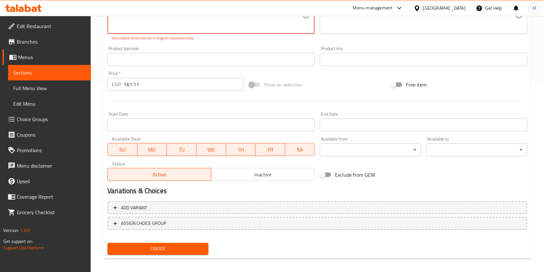
click at [180, 245] on span "Create" at bounding box center [158, 249] width 91 height 8
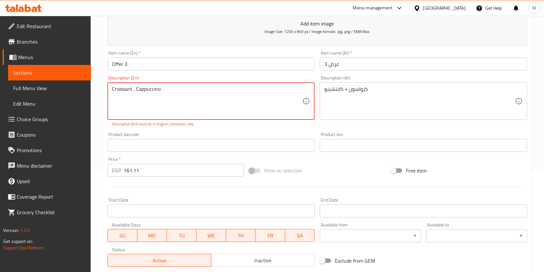
click at [179, 91] on textarea "⁠Croissant , Cappuccino" at bounding box center [207, 101] width 191 height 31
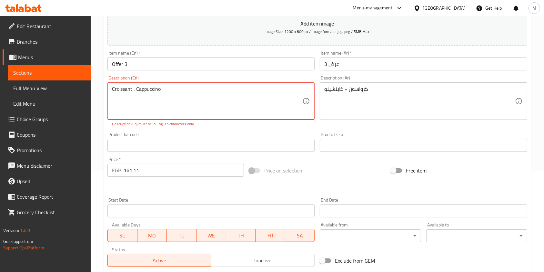
click at [110, 89] on div "⁠Croissant , Cappuccino Description (En)" at bounding box center [211, 100] width 207 height 37
click at [114, 90] on textarea "⁠Croissant , Cappuccino" at bounding box center [207, 101] width 191 height 31
click at [111, 90] on div "⁠Croissant , Cappuccino Description (En)" at bounding box center [211, 100] width 207 height 37
click at [133, 104] on textarea "⁠ Croissant , Cappuccino" at bounding box center [207, 101] width 191 height 31
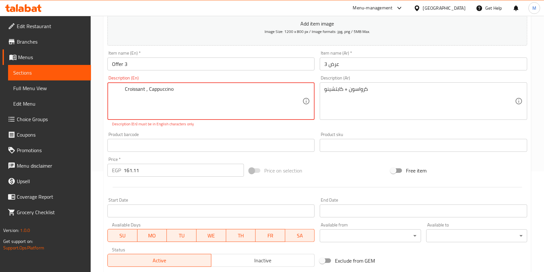
click at [133, 104] on textarea "⁠ Croissant , Cappuccino" at bounding box center [207, 101] width 191 height 31
click at [143, 110] on textarea "⁠ Croissant , Cappuccino" at bounding box center [207, 101] width 191 height 31
click at [146, 91] on textarea "⁠ Croissant , Cappuccino" at bounding box center [207, 101] width 191 height 31
click at [145, 92] on textarea "⁠ Croissant , Cappuccino" at bounding box center [207, 101] width 191 height 31
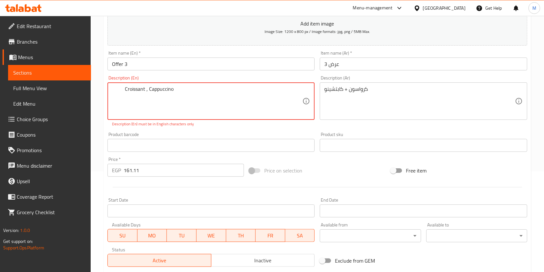
click at [145, 92] on textarea "⁠ Croissant , Cappuccino" at bounding box center [207, 101] width 191 height 31
click at [187, 96] on textarea "⁠ Croissant + Cappuccino" at bounding box center [207, 101] width 191 height 31
click at [147, 90] on textarea "⁠ Croissant + Cappuccino" at bounding box center [207, 101] width 191 height 31
click at [237, 109] on textarea "⁠ Croissant Cappuccino" at bounding box center [207, 101] width 191 height 31
type textarea "⁠"
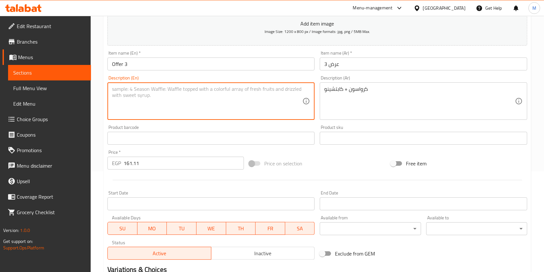
click at [237, 109] on textarea at bounding box center [207, 101] width 191 height 31
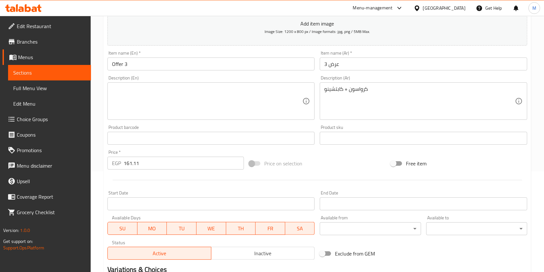
click at [171, 103] on textarea at bounding box center [207, 101] width 191 height 31
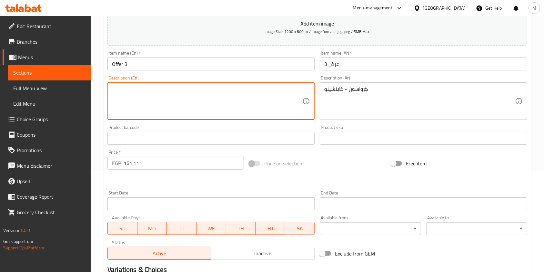
click at [171, 101] on textarea at bounding box center [207, 101] width 191 height 31
drag, startPoint x: 171, startPoint y: 101, endPoint x: 166, endPoint y: 96, distance: 7.3
click at [171, 101] on textarea at bounding box center [207, 101] width 191 height 31
click at [155, 91] on textarea at bounding box center [207, 101] width 191 height 31
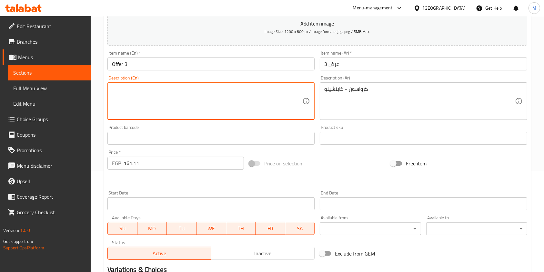
click at [155, 91] on textarea at bounding box center [207, 101] width 191 height 31
click at [138, 89] on textarea at bounding box center [207, 101] width 191 height 31
drag, startPoint x: 138, startPoint y: 89, endPoint x: 124, endPoint y: 89, distance: 13.6
click at [137, 89] on textarea at bounding box center [207, 101] width 191 height 31
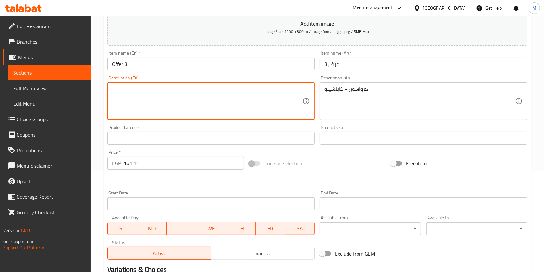
click at [124, 89] on textarea at bounding box center [207, 101] width 191 height 31
paste textarea "⁠Croissant + Cappuccino"
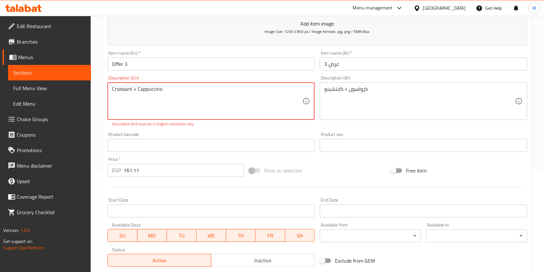
click at [135, 91] on textarea "⁠Croissant + Cappuccino⁠" at bounding box center [207, 101] width 191 height 31
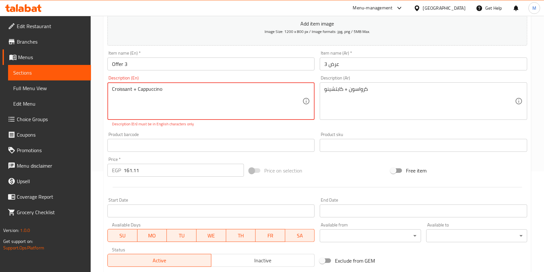
click at [135, 91] on textarea "⁠Croissant + Cappuccino⁠" at bounding box center [207, 101] width 191 height 31
click at [135, 92] on textarea "⁠Croissant + Cappuccino⁠" at bounding box center [207, 101] width 191 height 31
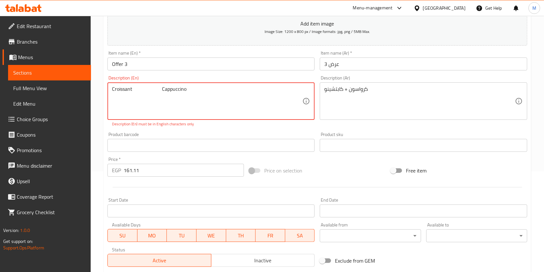
click at [113, 90] on textarea "⁠Croissant Cappuccino⁠" at bounding box center [207, 101] width 191 height 31
type textarea "⁠ Croissant Cappuccino⁠"
click at [189, 124] on p "Description (En) must be in English characters only" at bounding box center [211, 124] width 198 height 6
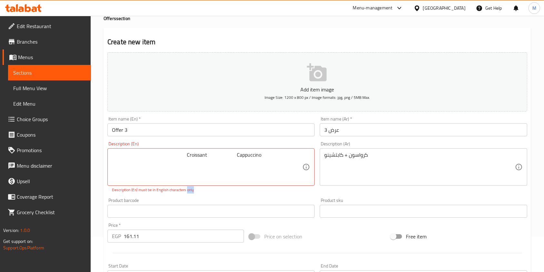
scroll to position [0, 0]
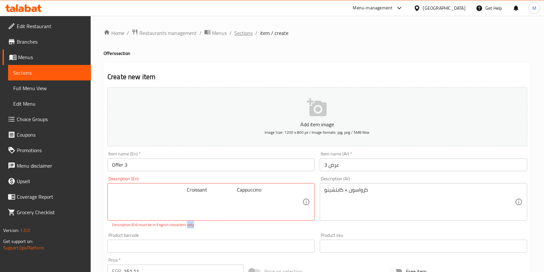
click at [247, 37] on span "Sections" at bounding box center [243, 33] width 18 height 8
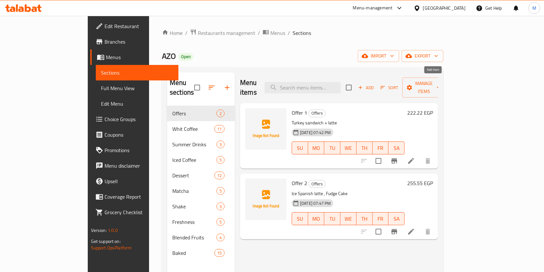
click at [375, 84] on span "Add" at bounding box center [365, 87] width 17 height 7
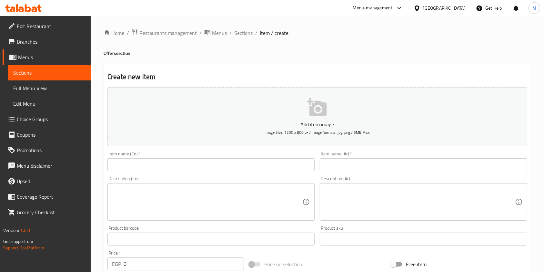
click at [351, 162] on input "text" at bounding box center [423, 164] width 207 height 13
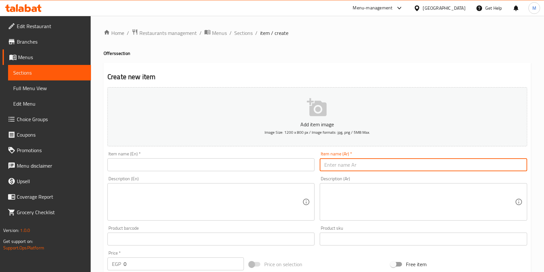
click at [346, 198] on textarea at bounding box center [420, 202] width 191 height 31
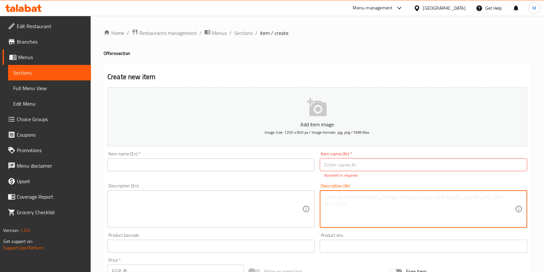
click at [346, 198] on textarea at bounding box center [420, 209] width 191 height 31
paste textarea "كرواسون + كابتشينو"
type textarea "كرواسون + كابتشينو"
click at [269, 201] on textarea at bounding box center [207, 209] width 191 height 31
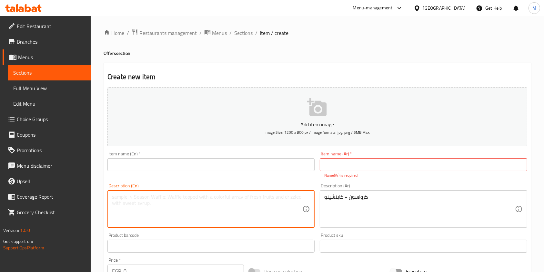
paste textarea "⁠Croissant + Cappuccino"
click at [347, 166] on input "text" at bounding box center [423, 164] width 207 height 13
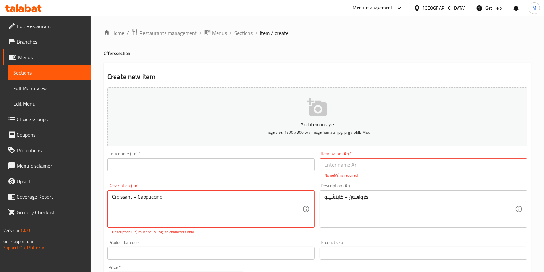
click at [135, 198] on textarea "⁠Croissant + Cappuccino" at bounding box center [207, 209] width 191 height 31
click at [134, 198] on textarea "⁠Croissant + Cappuccino" at bounding box center [207, 209] width 191 height 31
type textarea "Cappuccino"
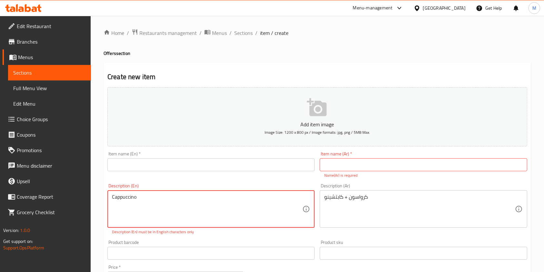
click at [161, 200] on textarea "Cappuccino" at bounding box center [207, 209] width 191 height 31
click at [161, 200] on textarea at bounding box center [207, 209] width 191 height 31
click at [160, 211] on textarea at bounding box center [207, 209] width 191 height 31
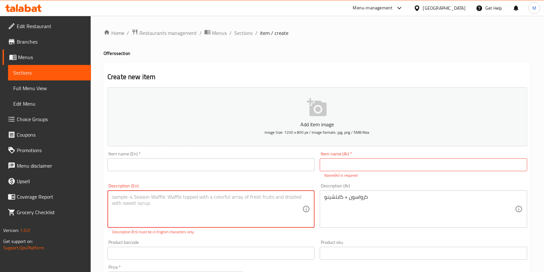
click at [34, 10] on icon at bounding box center [23, 8] width 36 height 8
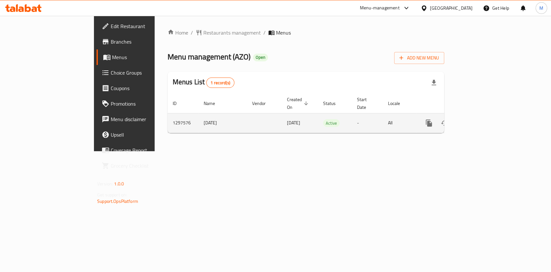
click at [480, 119] on icon "enhanced table" at bounding box center [476, 123] width 8 height 8
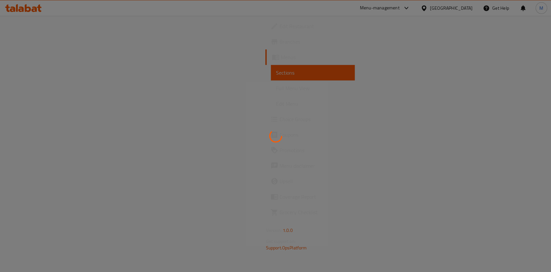
click at [523, 113] on div at bounding box center [275, 136] width 551 height 272
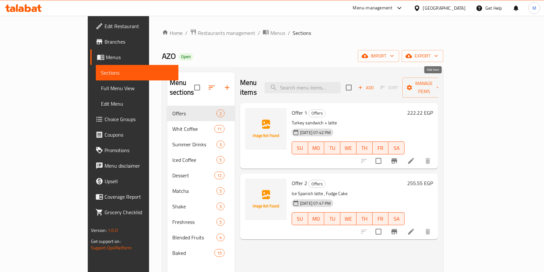
click at [375, 84] on span "Add" at bounding box center [365, 87] width 17 height 7
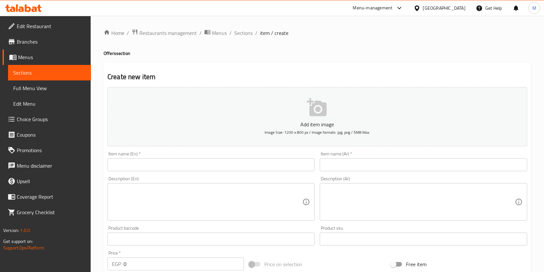
click at [365, 185] on div "Description (Ar)" at bounding box center [423, 201] width 207 height 37
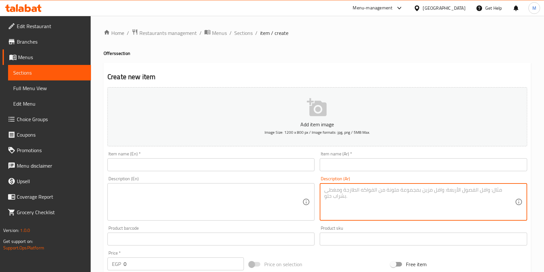
paste textarea "كرواسون + كابتشينو"
type textarea "كرواسون + كابتشينو"
click at [235, 198] on textarea at bounding box center [207, 202] width 191 height 31
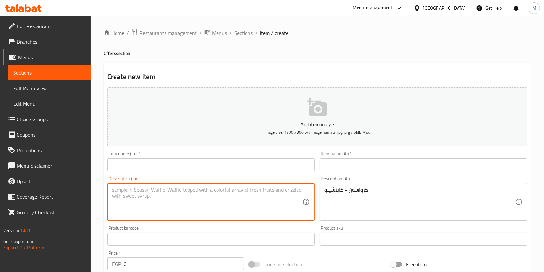
paste textarea "⁠Croissant + Cappuccino"
click at [218, 166] on input "text" at bounding box center [211, 164] width 207 height 13
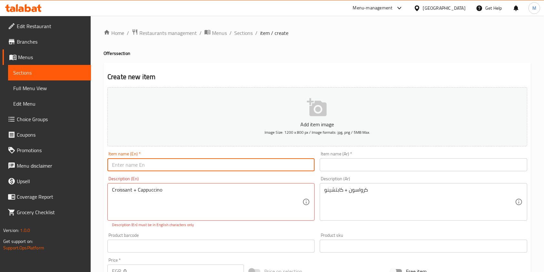
click at [218, 166] on input "text" at bounding box center [211, 164] width 207 height 13
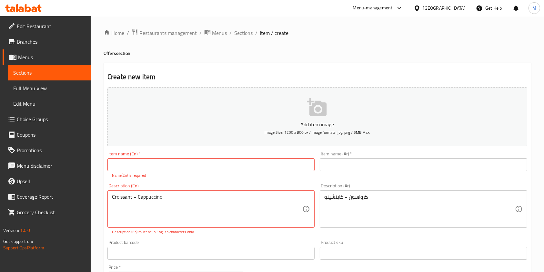
click at [245, 186] on div "Description (En) ⁠Croissant + Cappuccino Description (En) Description (En) must…" at bounding box center [211, 208] width 207 height 51
click at [180, 234] on p "Description (En) must be in English characters only" at bounding box center [211, 232] width 198 height 6
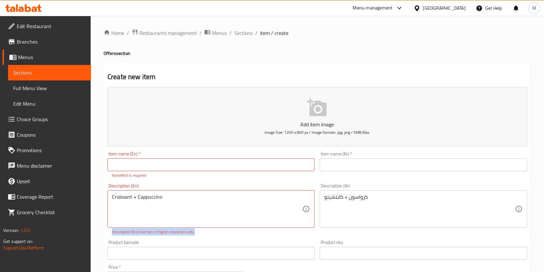
copy div "Description (En) must be in English characters only"
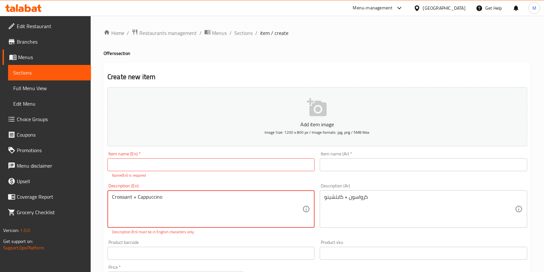
click at [130, 196] on textarea "⁠Croissant + Cappuccino" at bounding box center [207, 209] width 191 height 31
click at [134, 198] on textarea "⁠Croissant + Cappuccino" at bounding box center [207, 209] width 191 height 31
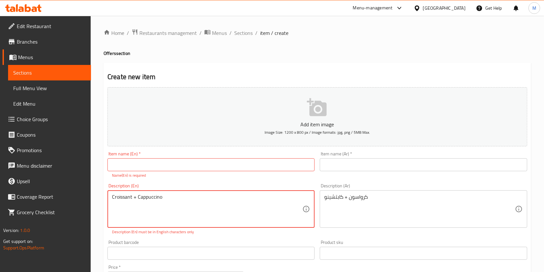
click at [134, 198] on textarea "⁠Croissant + Cappuccino" at bounding box center [207, 209] width 191 height 31
click at [133, 200] on textarea "⁠Croissant + Cappuccino" at bounding box center [207, 209] width 191 height 31
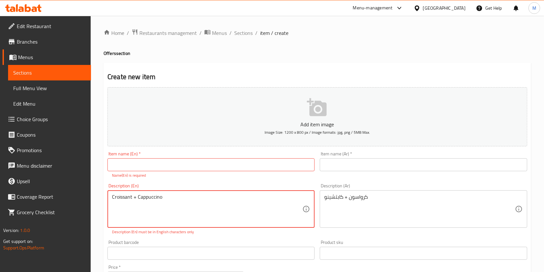
click at [133, 200] on textarea "⁠Croissant + Cappuccino" at bounding box center [207, 209] width 191 height 31
click at [133, 202] on textarea "⁠Croissant + Cappuccino" at bounding box center [207, 209] width 191 height 31
click at [216, 161] on input "text" at bounding box center [211, 164] width 207 height 13
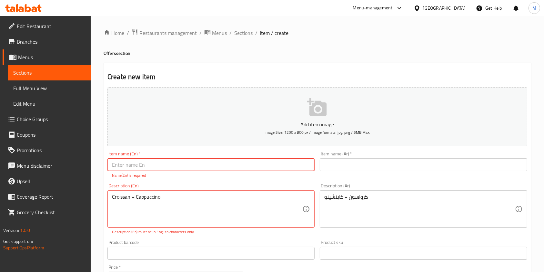
click at [216, 161] on input "text" at bounding box center [211, 164] width 207 height 13
click at [130, 198] on textarea "⁠Croissan + Cappuccino" at bounding box center [207, 209] width 191 height 31
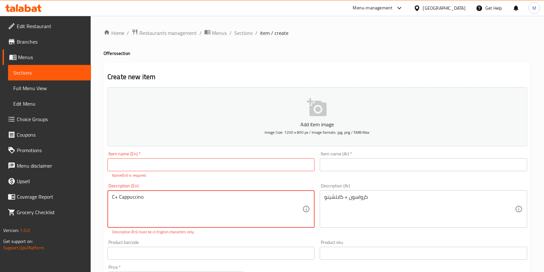
type textarea "⁠+ Cappuccino"
click at [115, 198] on textarea "⁠+ Cappuccino" at bounding box center [207, 209] width 191 height 31
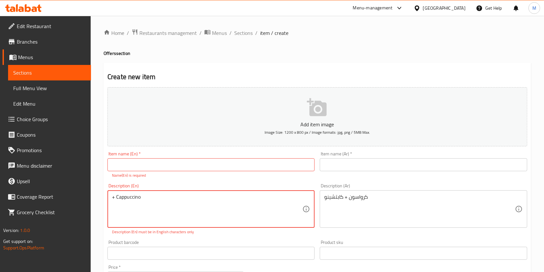
click at [115, 198] on textarea "⁠+ Cappuccino" at bounding box center [207, 209] width 191 height 31
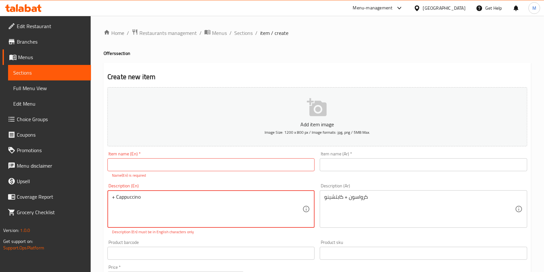
click at [114, 199] on textarea "⁠+ Cappuccino" at bounding box center [207, 209] width 191 height 31
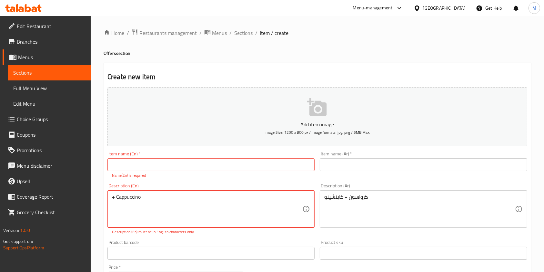
click at [114, 199] on textarea "⁠+ Cappuccino" at bounding box center [207, 209] width 191 height 31
click at [164, 198] on textarea "⁠+ Cappuccino" at bounding box center [207, 209] width 191 height 31
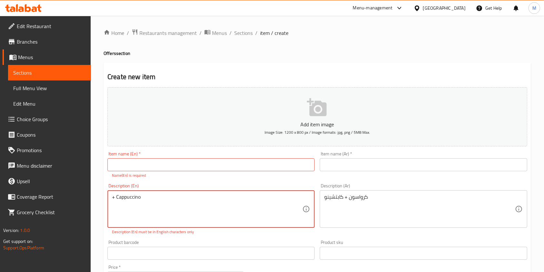
click at [164, 198] on textarea "⁠+ Cappuccino" at bounding box center [207, 209] width 191 height 31
type textarea "d"
click at [369, 163] on input "text" at bounding box center [423, 164] width 207 height 13
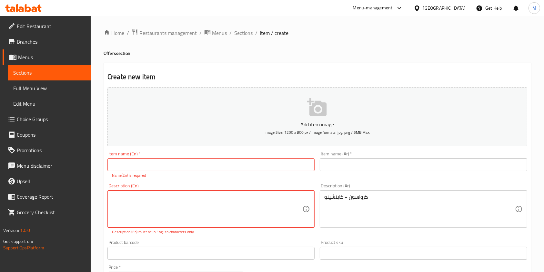
click at [369, 163] on input "text" at bounding box center [423, 164] width 207 height 13
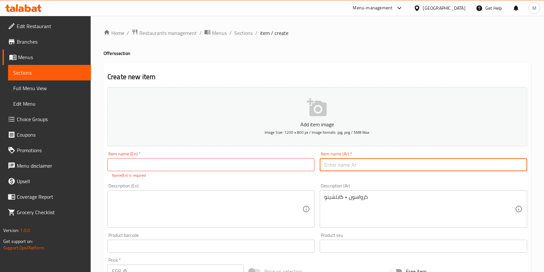
drag, startPoint x: 369, startPoint y: 162, endPoint x: 336, endPoint y: 168, distance: 33.7
click at [336, 169] on input "text" at bounding box center [423, 164] width 207 height 13
type input "عرض 3"
click at [261, 167] on input "text" at bounding box center [211, 164] width 207 height 13
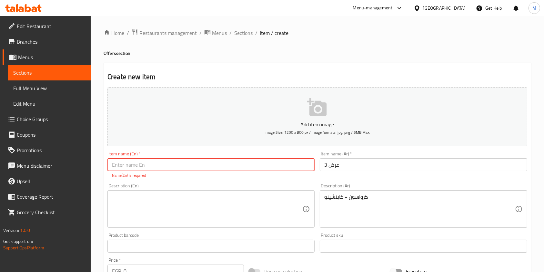
click at [261, 167] on input "text" at bounding box center [211, 164] width 207 height 13
type input "Offer 3"
click at [159, 199] on textarea at bounding box center [207, 209] width 191 height 31
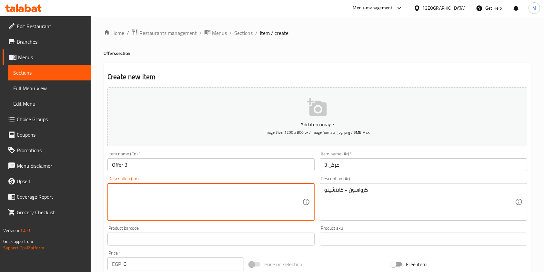
click at [233, 197] on textarea at bounding box center [207, 202] width 191 height 31
paste textarea "⁠Croissant + Cappuccino"
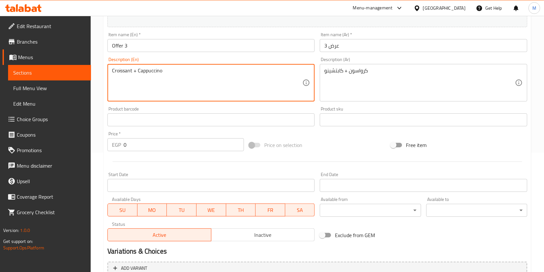
scroll to position [172, 0]
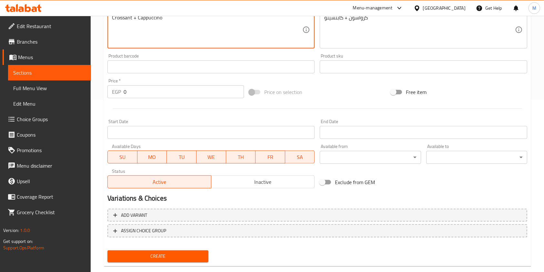
type textarea "⁠Croissant + Cappuccino"
click at [131, 94] on input "0" at bounding box center [184, 91] width 120 height 13
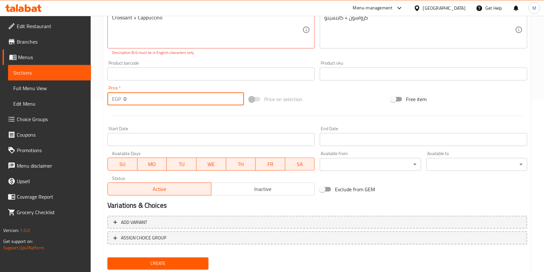
click at [130, 99] on input "0" at bounding box center [184, 98] width 120 height 13
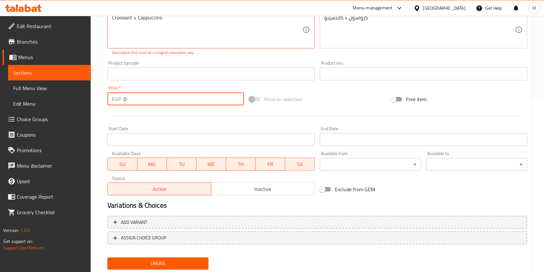
click at [130, 99] on input "0" at bounding box center [184, 98] width 120 height 13
type input "161.11"
click at [200, 258] on button "Create" at bounding box center [158, 263] width 101 height 12
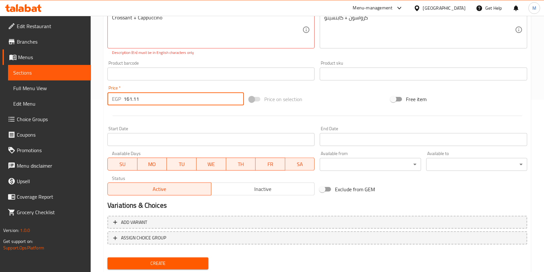
click at [200, 258] on button "Create" at bounding box center [158, 263] width 101 height 12
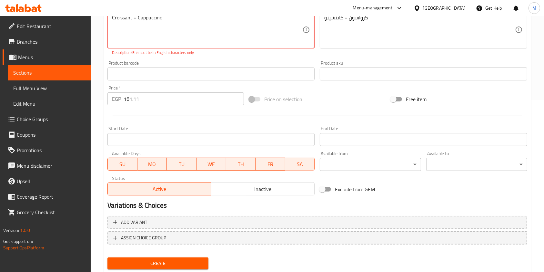
click at [203, 255] on div "Create" at bounding box center [158, 263] width 106 height 17
click at [203, 264] on span "Create" at bounding box center [158, 263] width 91 height 8
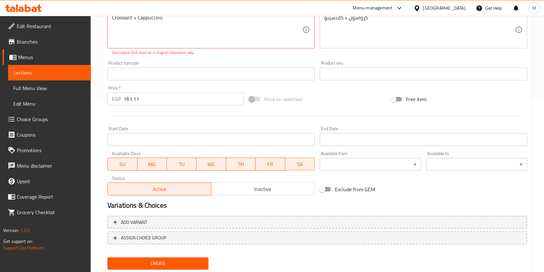
click at [203, 264] on span "Create" at bounding box center [158, 263] width 91 height 8
click at [180, 267] on span "Create" at bounding box center [158, 263] width 91 height 8
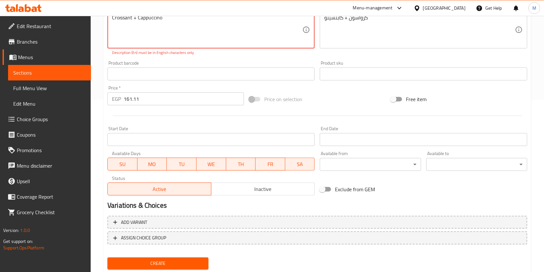
click at [180, 267] on span "Create" at bounding box center [158, 263] width 91 height 8
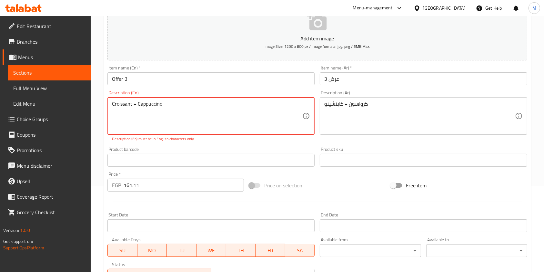
scroll to position [0, 0]
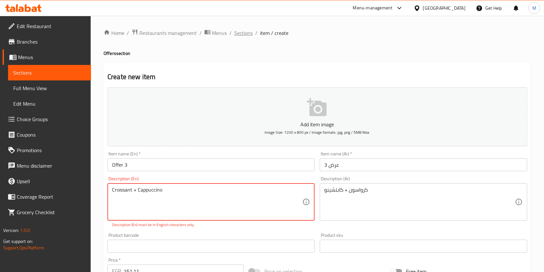
click at [251, 31] on span "Sections" at bounding box center [243, 33] width 18 height 8
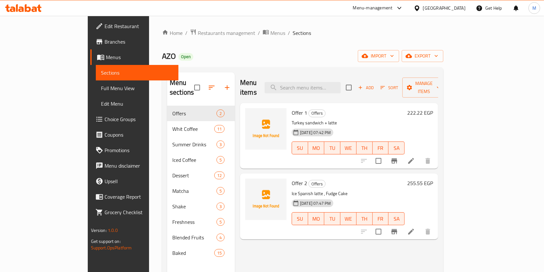
click at [39, 7] on icon at bounding box center [39, 8] width 5 height 7
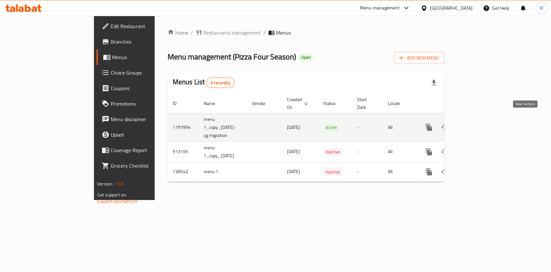
click at [483, 119] on link "enhanced table" at bounding box center [476, 127] width 16 height 16
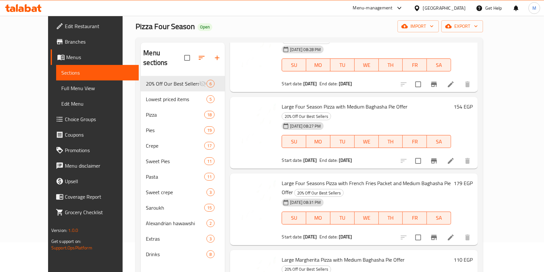
scroll to position [43, 0]
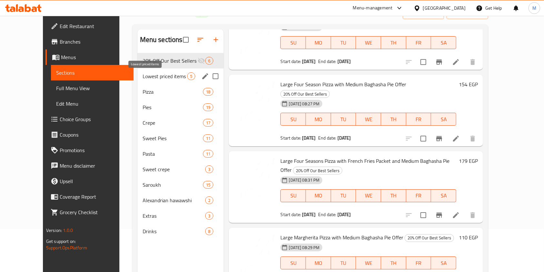
click at [152, 77] on span "Lowest priced items" at bounding box center [165, 76] width 45 height 8
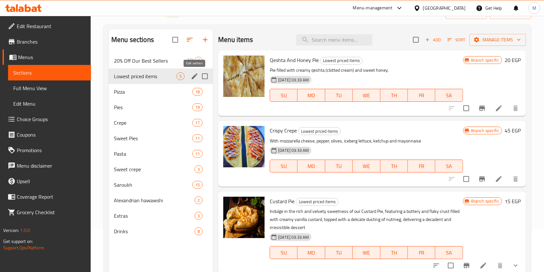
click at [194, 76] on icon "edit" at bounding box center [195, 76] width 6 height 6
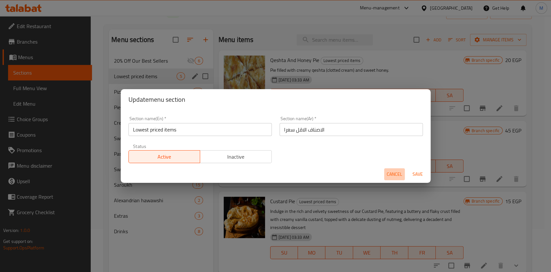
click at [389, 172] on span "Cancel" at bounding box center [395, 174] width 16 height 8
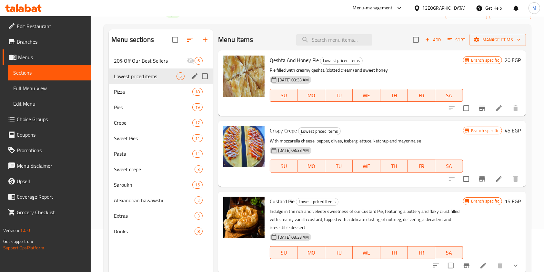
click at [30, 10] on icon at bounding box center [28, 8] width 6 height 8
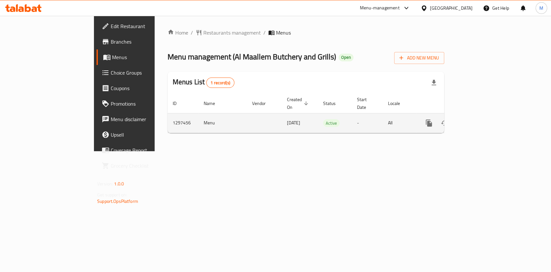
click at [480, 119] on icon "enhanced table" at bounding box center [476, 123] width 8 height 8
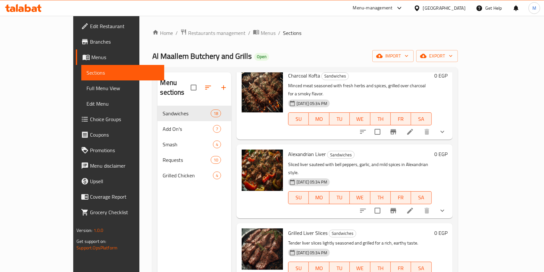
scroll to position [86, 0]
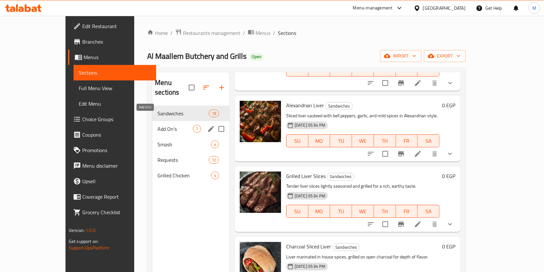
click at [158, 125] on span "Add On's" at bounding box center [176, 129] width 36 height 8
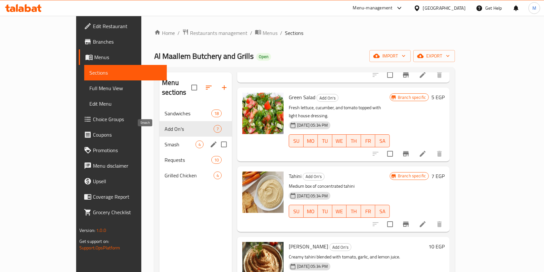
click at [160, 139] on div "Smash 4" at bounding box center [196, 145] width 73 height 16
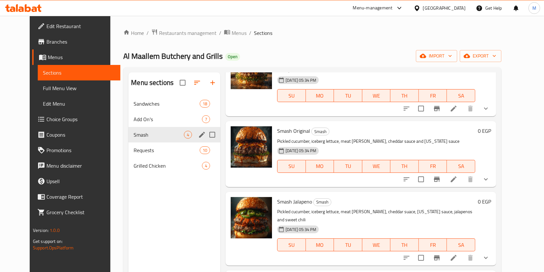
scroll to position [26, 0]
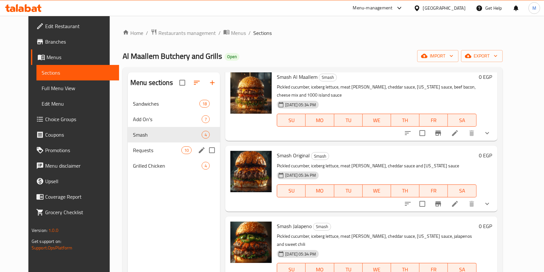
click at [151, 151] on span "Requests" at bounding box center [157, 150] width 48 height 8
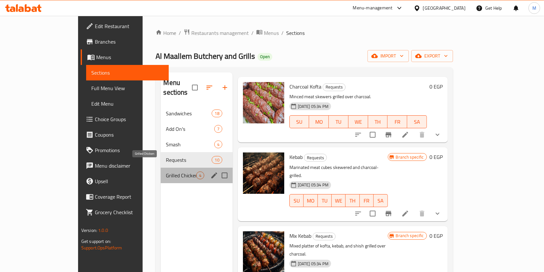
click at [166, 171] on span "Grilled Chicken" at bounding box center [181, 175] width 30 height 8
drag, startPoint x: 148, startPoint y: 162, endPoint x: 160, endPoint y: 127, distance: 36.6
click at [166, 171] on span "Grilled Chicken" at bounding box center [181, 175] width 30 height 8
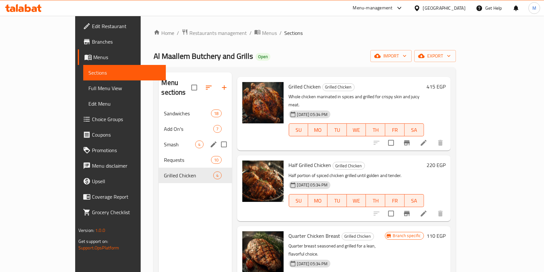
click at [164, 125] on span "Add On's" at bounding box center [188, 129] width 49 height 8
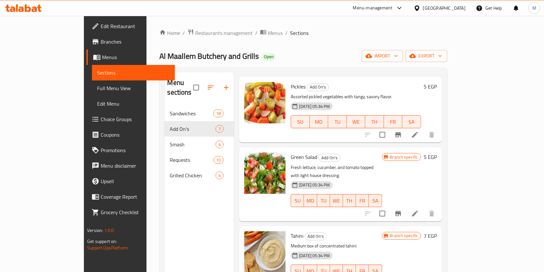
click at [36, 9] on icon at bounding box center [34, 8] width 5 height 5
